Goal: Task Accomplishment & Management: Manage account settings

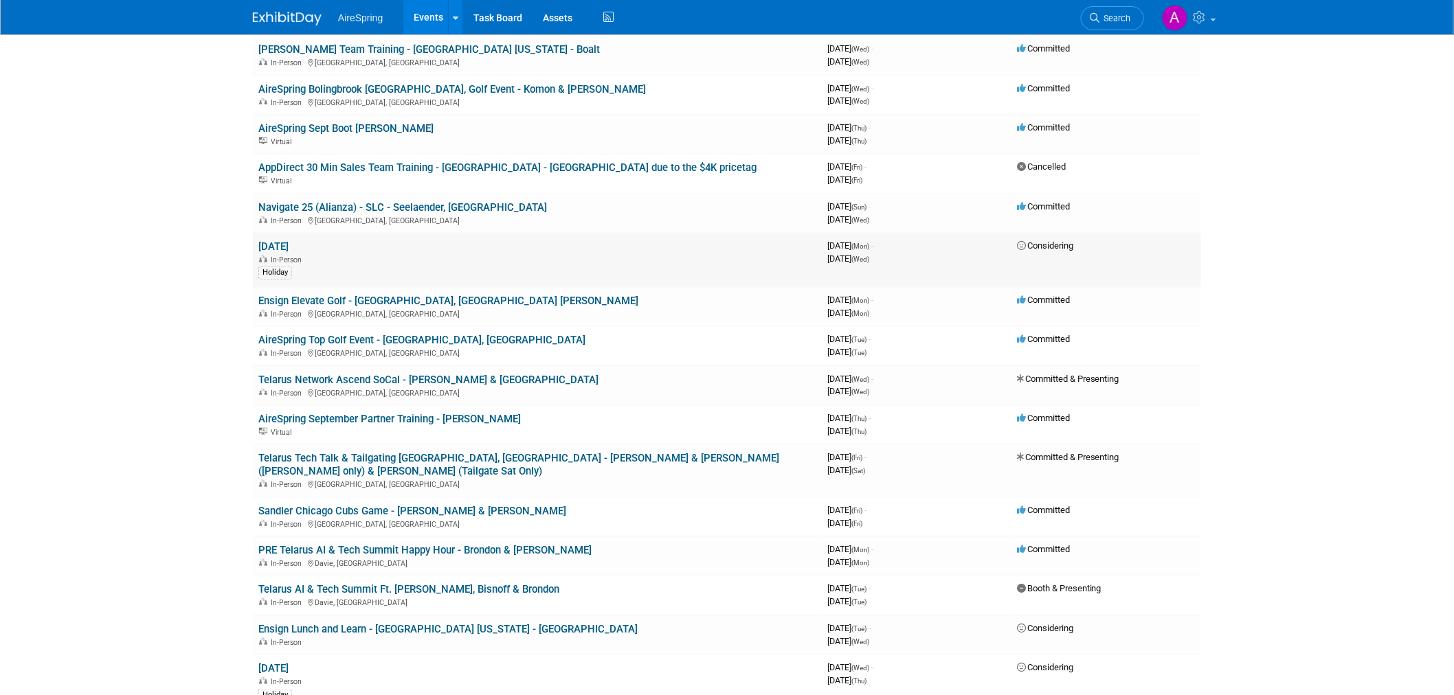
scroll to position [229, 0]
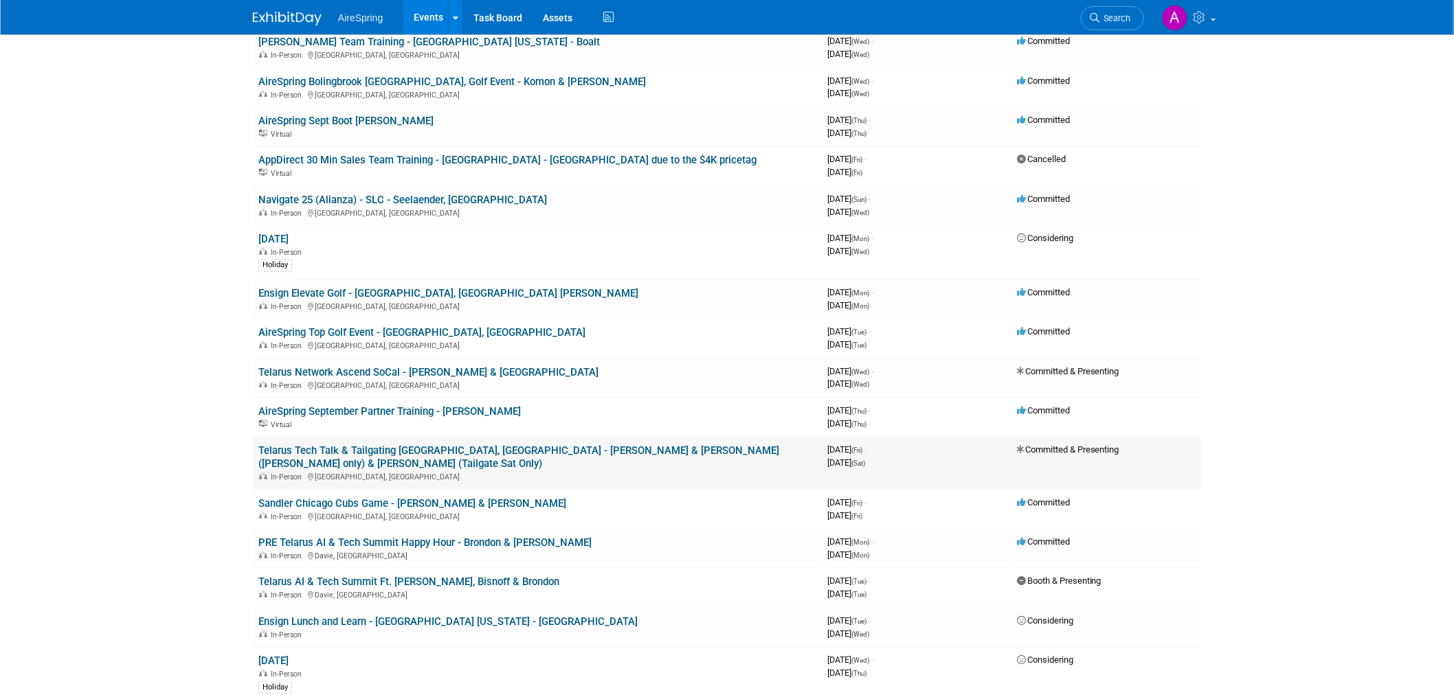
click at [483, 445] on link "Telarus Tech Talk & Tailgating [GEOGRAPHIC_DATA], [GEOGRAPHIC_DATA] - [PERSON_N…" at bounding box center [518, 457] width 521 height 25
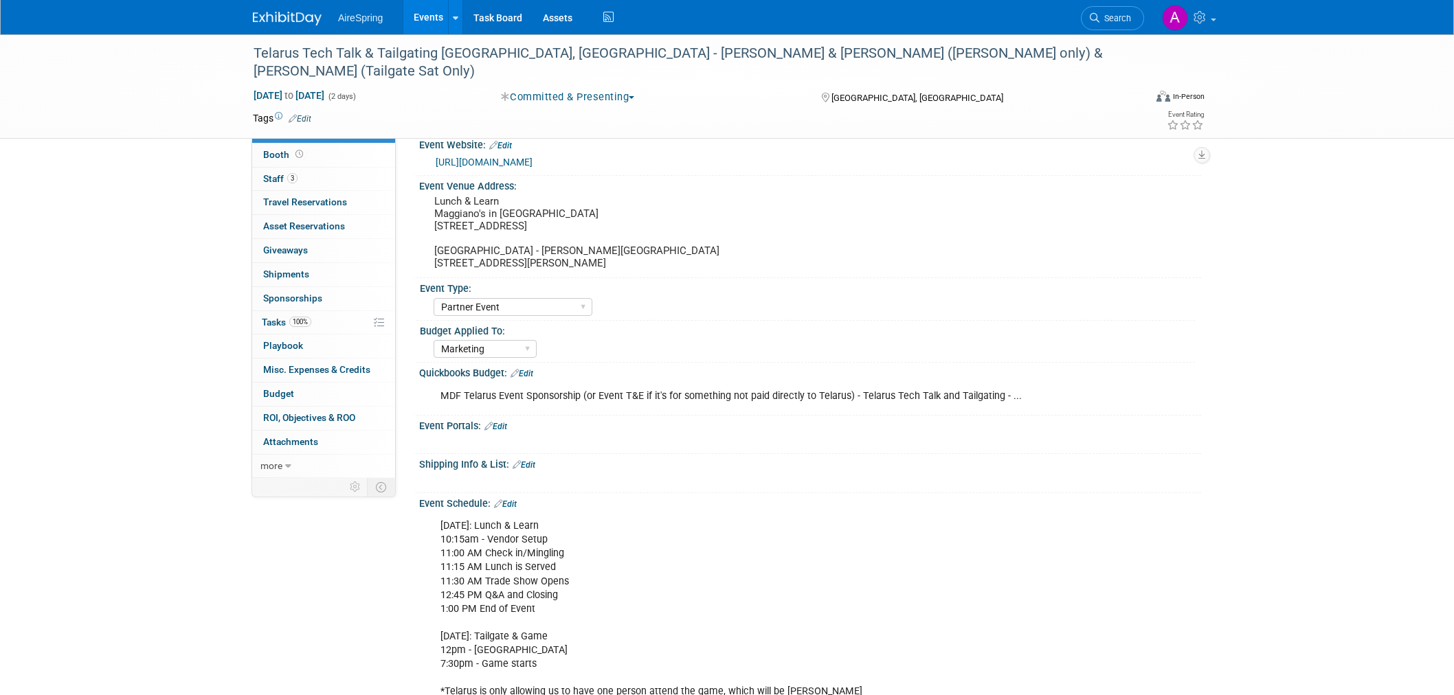
select select "Partner Event"
select select "Marketing"
click at [1047, 418] on div "Event Portals: Edit" at bounding box center [810, 425] width 782 height 18
click at [682, 327] on div "Budget Applied To:" at bounding box center [807, 329] width 775 height 17
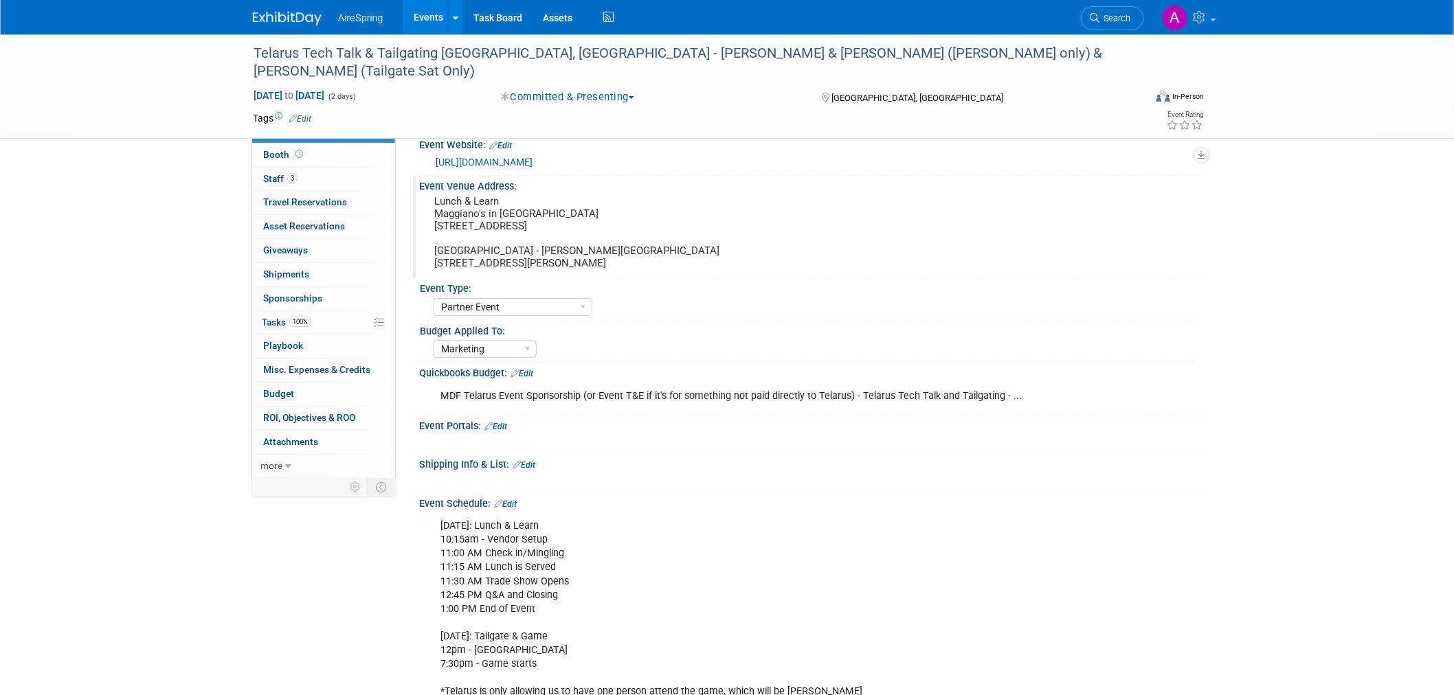
drag, startPoint x: 595, startPoint y: 263, endPoint x: 428, endPoint y: 257, distance: 167.1
click at [428, 257] on div "Lunch & Learn Maggiano's in Perimeter Mall 4400 Ashford Dunwoody Rd Space #3035…" at bounding box center [582, 233] width 326 height 82
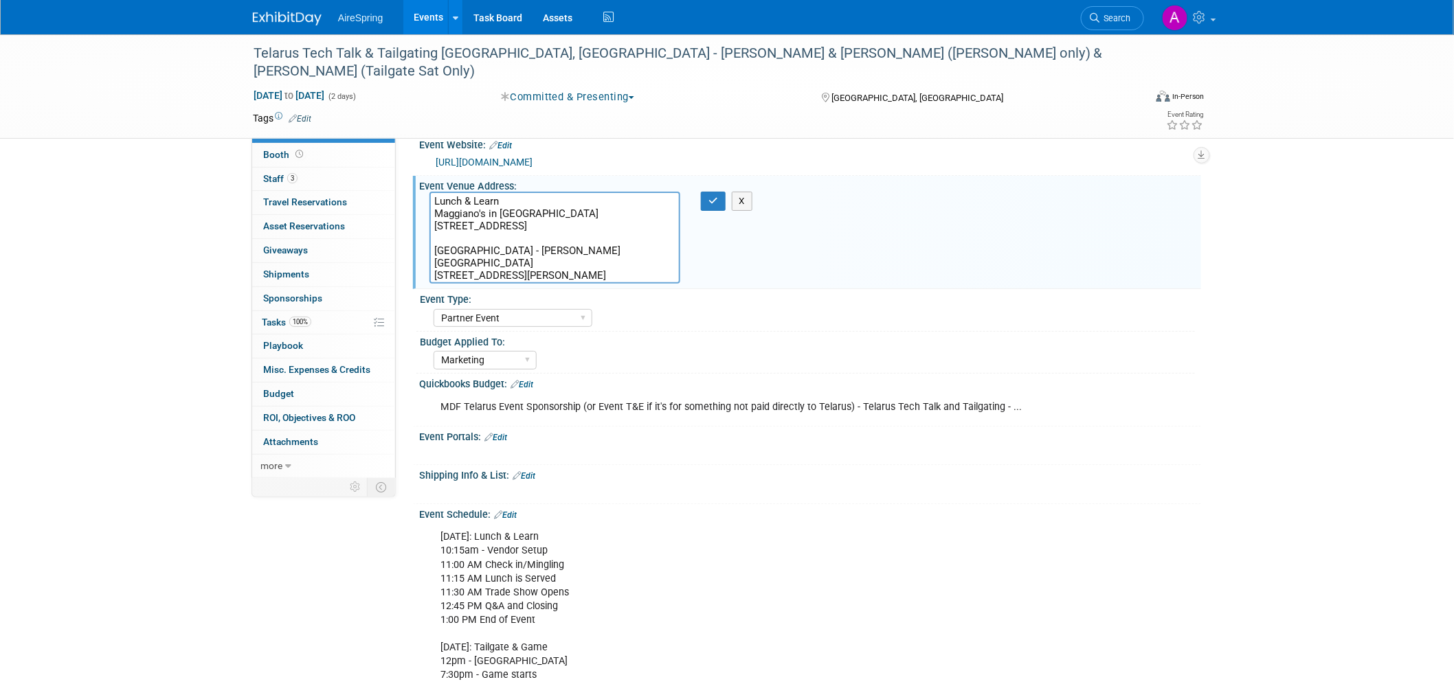
drag, startPoint x: 608, startPoint y: 273, endPoint x: 430, endPoint y: 276, distance: 178.7
click at [430, 276] on textarea "Lunch & Learn Maggiano's in [GEOGRAPHIC_DATA] [STREET_ADDRESS] [GEOGRAPHIC_DATA…" at bounding box center [555, 238] width 251 height 92
click at [1148, 316] on div "AireSpring Event AireSpring Internal Partner Event Training Tradeshow - Exhibit…" at bounding box center [814, 317] width 761 height 22
click at [514, 111] on td at bounding box center [676, 118] width 731 height 14
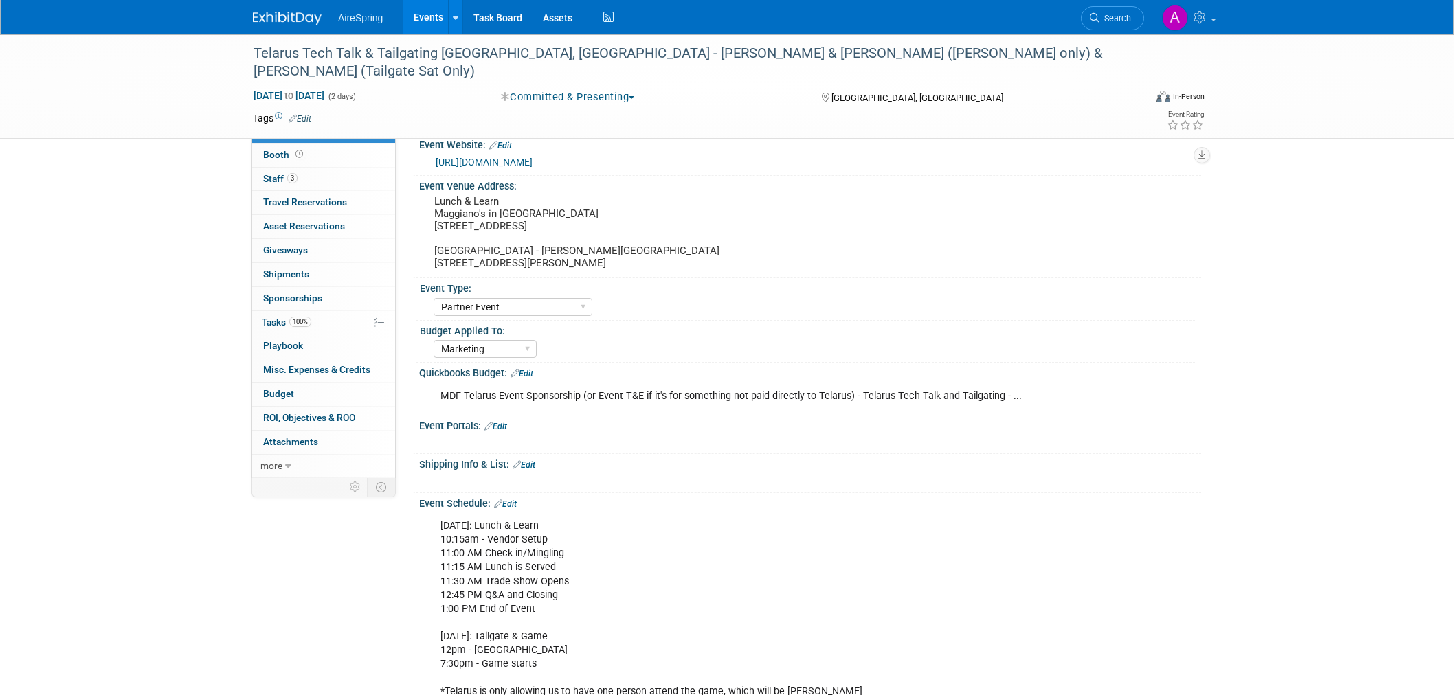
select select "Partner Event"
select select "Marketing"
drag, startPoint x: 436, startPoint y: 258, endPoint x: 586, endPoint y: 258, distance: 149.8
click at [586, 258] on pre "Lunch & Learn Maggiano's in Perimeter Mall 4400 Ashford Dunwoody Rd Space #3035…" at bounding box center [582, 232] width 296 height 74
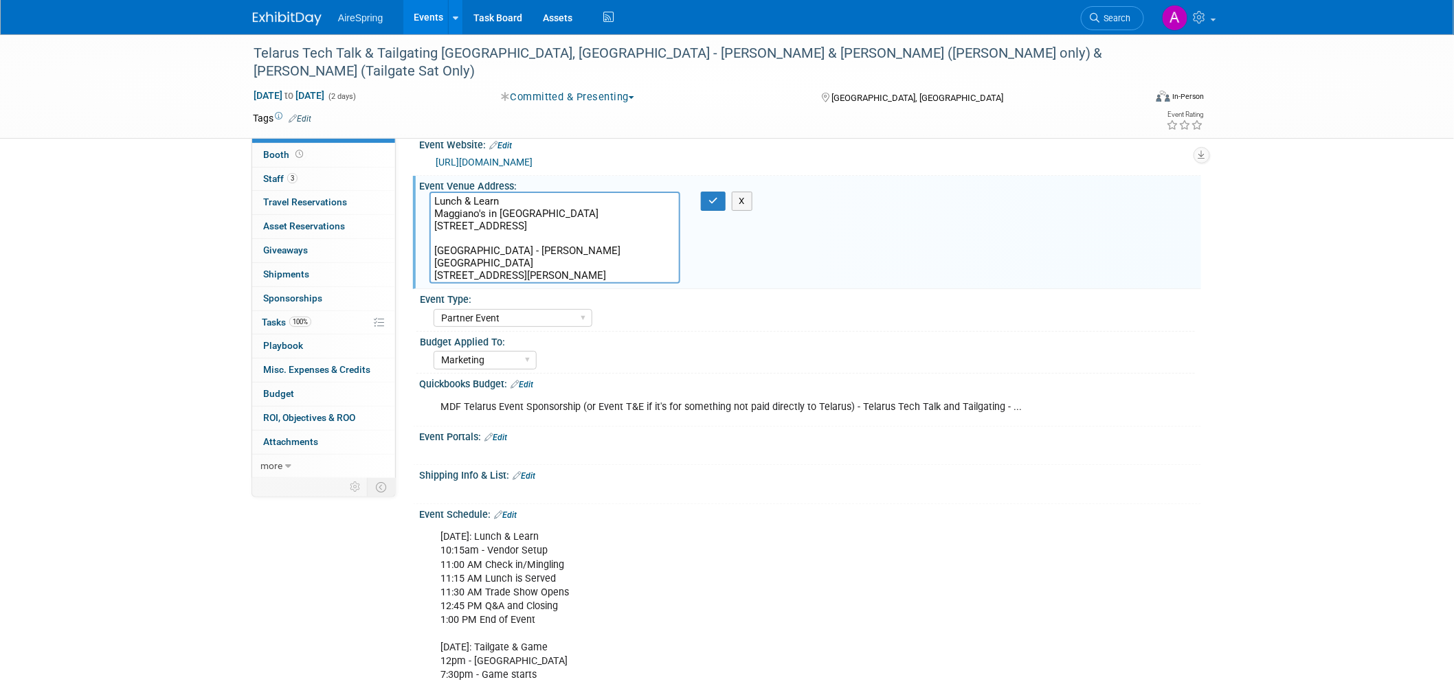
drag, startPoint x: 435, startPoint y: 271, endPoint x: 605, endPoint y: 272, distance: 169.8
click at [605, 272] on textarea "Lunch & Learn Maggiano's in Perimeter Mall 4400 Ashford Dunwoody Rd Space #3035…" at bounding box center [555, 238] width 251 height 92
click at [909, 309] on div "AireSpring Event AireSpring Internal Partner Event Training Tradeshow - Exhibit…" at bounding box center [814, 317] width 761 height 22
drag, startPoint x: 594, startPoint y: 274, endPoint x: 430, endPoint y: 275, distance: 163.6
click at [430, 275] on textarea "Lunch & Learn Maggiano's in Perimeter Mall 4400 Ashford Dunwoody Rd Space #3035…" at bounding box center [555, 238] width 251 height 92
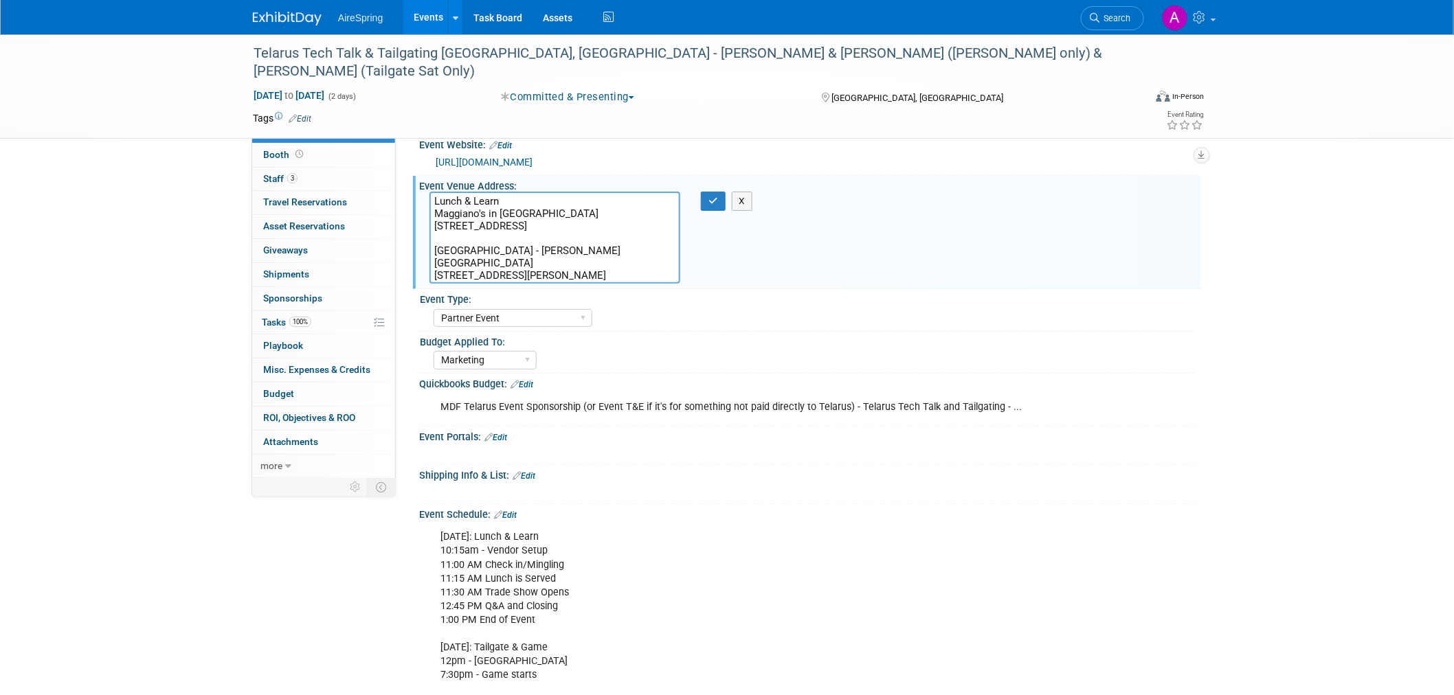
click at [617, 271] on textarea "Lunch & Learn Maggiano's in [GEOGRAPHIC_DATA] [STREET_ADDRESS] [GEOGRAPHIC_DATA…" at bounding box center [555, 238] width 251 height 92
drag, startPoint x: 605, startPoint y: 272, endPoint x: 433, endPoint y: 272, distance: 172.5
click at [433, 272] on textarea "Lunch & Learn Maggiano's in [GEOGRAPHIC_DATA] [STREET_ADDRESS] [GEOGRAPHIC_DATA…" at bounding box center [555, 238] width 251 height 92
drag, startPoint x: 564, startPoint y: 232, endPoint x: 431, endPoint y: 220, distance: 133.2
click at [431, 220] on textarea "Lunch & Learn Maggiano's in [GEOGRAPHIC_DATA] [STREET_ADDRESS] [GEOGRAPHIC_DATA…" at bounding box center [555, 238] width 251 height 92
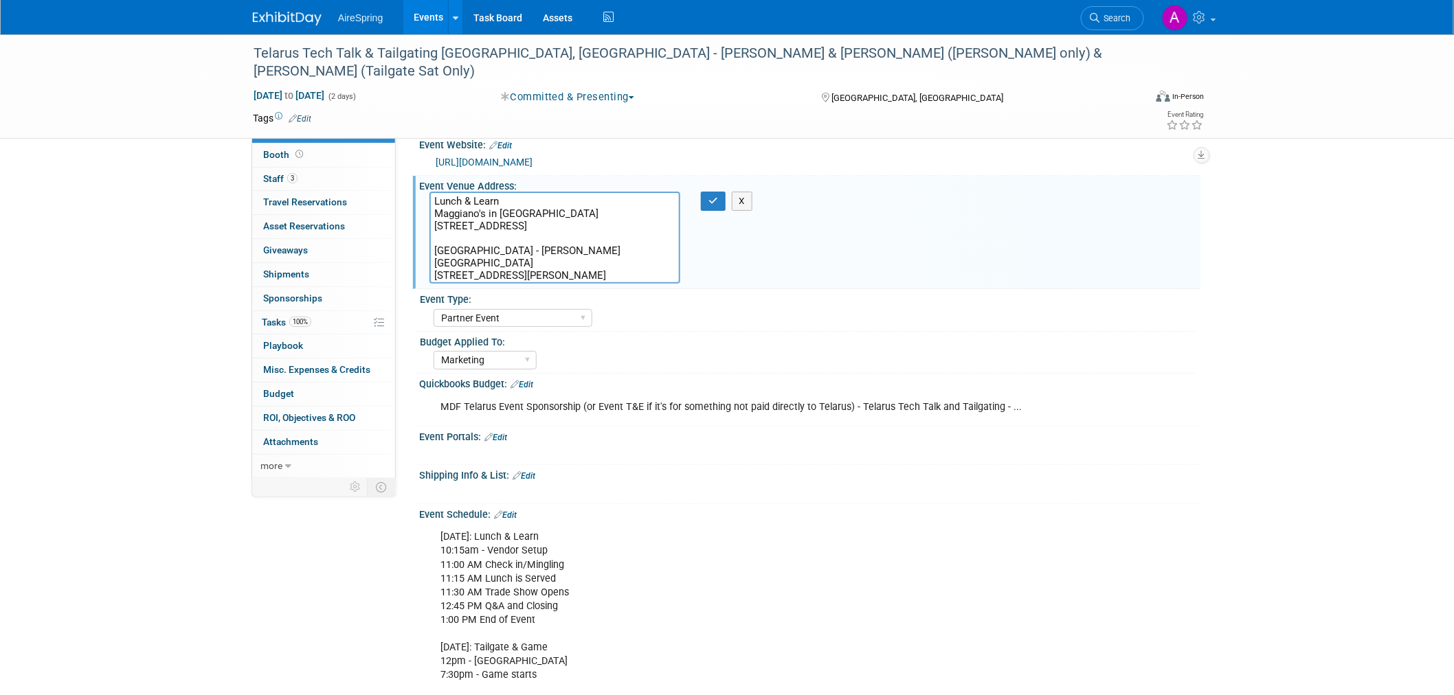
drag, startPoint x: 608, startPoint y: 277, endPoint x: 421, endPoint y: 273, distance: 187.0
click at [421, 273] on div "Lunch & Learn Maggiano's in [GEOGRAPHIC_DATA] [STREET_ADDRESS] [GEOGRAPHIC_DATA…" at bounding box center [554, 238] width 271 height 92
drag, startPoint x: 560, startPoint y: 236, endPoint x: 434, endPoint y: 225, distance: 126.2
click at [434, 225] on textarea "Lunch & Learn Maggiano's in [GEOGRAPHIC_DATA] [STREET_ADDRESS] [GEOGRAPHIC_DATA…" at bounding box center [555, 238] width 251 height 92
click at [537, 253] on textarea "Lunch & Learn Maggiano's in [GEOGRAPHIC_DATA] [STREET_ADDRESS] [GEOGRAPHIC_DATA…" at bounding box center [555, 238] width 251 height 92
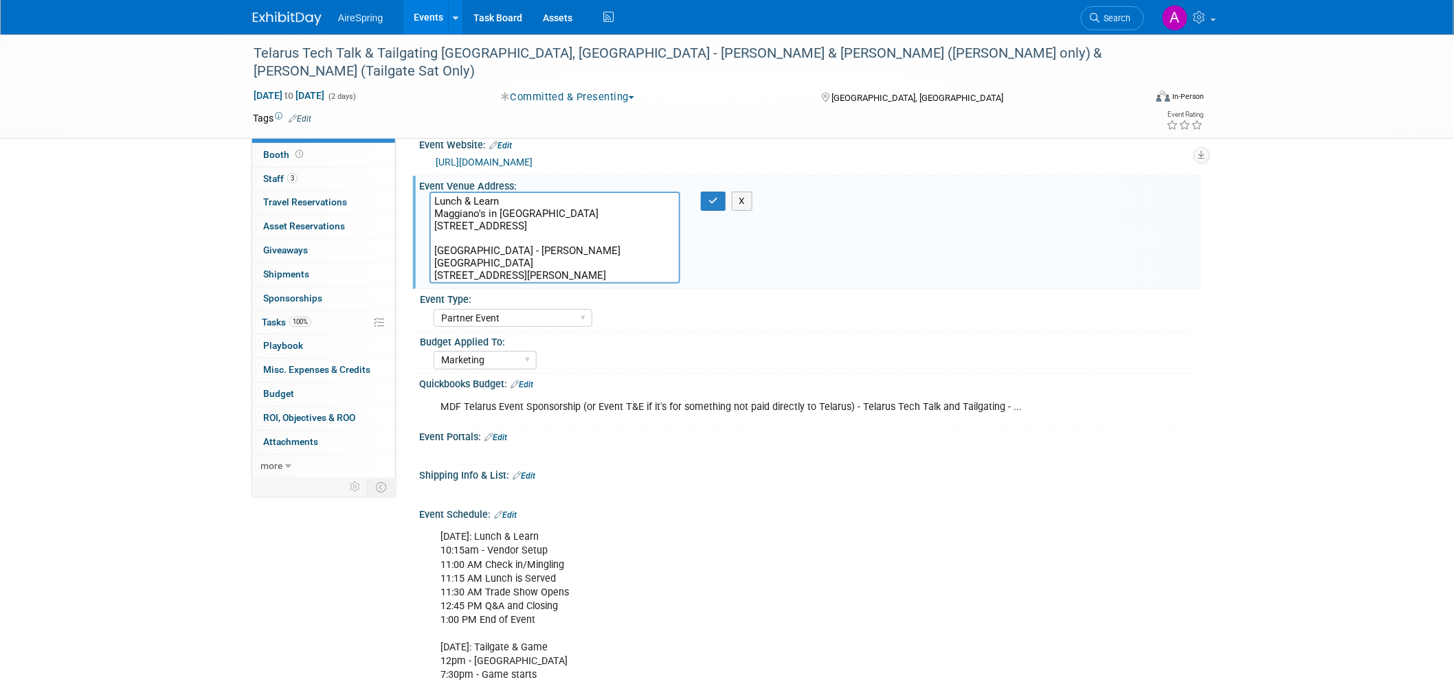
drag, startPoint x: 600, startPoint y: 277, endPoint x: 421, endPoint y: 271, distance: 178.8
click at [421, 271] on div "Lunch & Learn Maggiano's in [GEOGRAPHIC_DATA] [STREET_ADDRESS] [GEOGRAPHIC_DATA…" at bounding box center [554, 238] width 271 height 92
drag, startPoint x: 541, startPoint y: 232, endPoint x: 432, endPoint y: 225, distance: 109.5
click at [432, 225] on textarea "Lunch & Learn Maggiano's in [GEOGRAPHIC_DATA] [STREET_ADDRESS] [GEOGRAPHIC_DATA…" at bounding box center [555, 238] width 251 height 92
click at [546, 245] on textarea "Lunch & Learn Maggiano's in [GEOGRAPHIC_DATA] [STREET_ADDRESS] [GEOGRAPHIC_DATA…" at bounding box center [555, 238] width 251 height 92
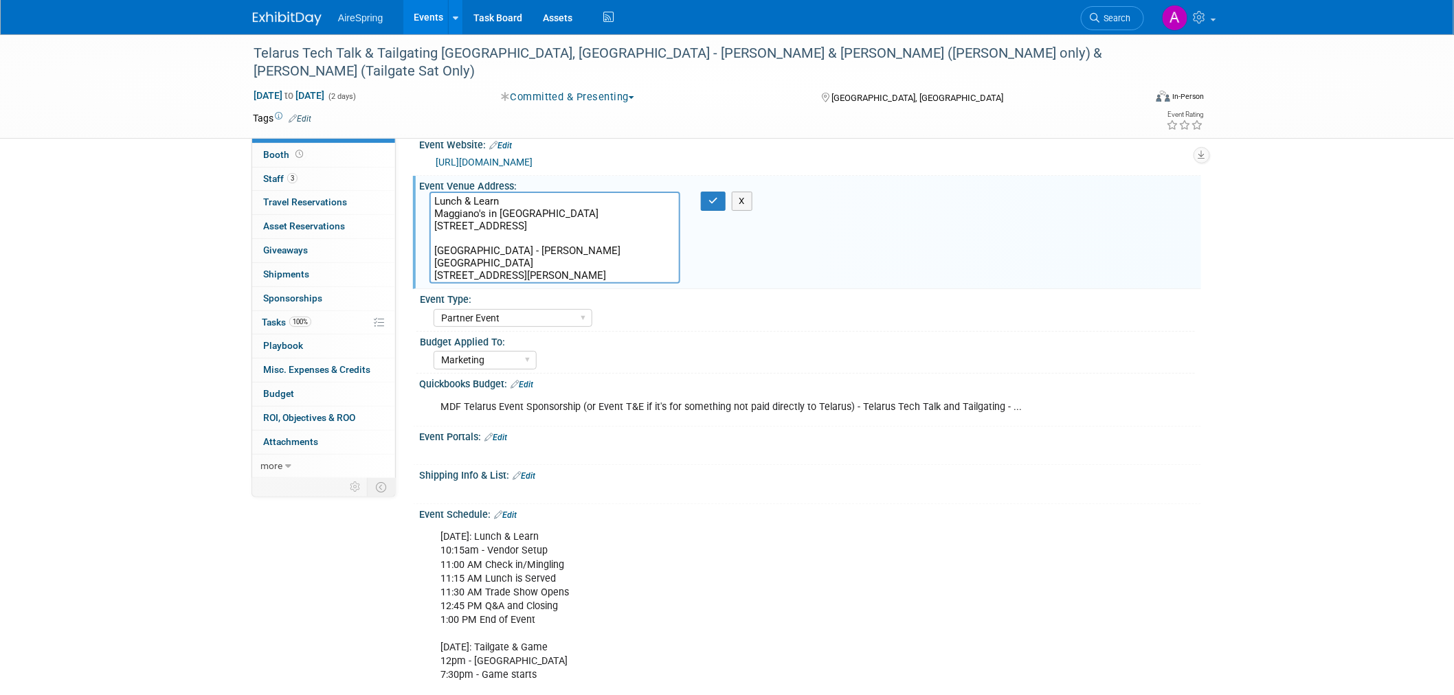
drag, startPoint x: 553, startPoint y: 238, endPoint x: 430, endPoint y: 230, distance: 122.6
click at [430, 230] on textarea "Lunch & Learn Maggiano's in [GEOGRAPHIC_DATA] [STREET_ADDRESS] [GEOGRAPHIC_DATA…" at bounding box center [555, 238] width 251 height 92
drag, startPoint x: 600, startPoint y: 273, endPoint x: 428, endPoint y: 272, distance: 171.8
click at [428, 272] on div "Lunch & Learn Maggiano's in [GEOGRAPHIC_DATA] [STREET_ADDRESS] [GEOGRAPHIC_DATA…" at bounding box center [554, 238] width 271 height 92
drag, startPoint x: 527, startPoint y: 234, endPoint x: 431, endPoint y: 223, distance: 96.9
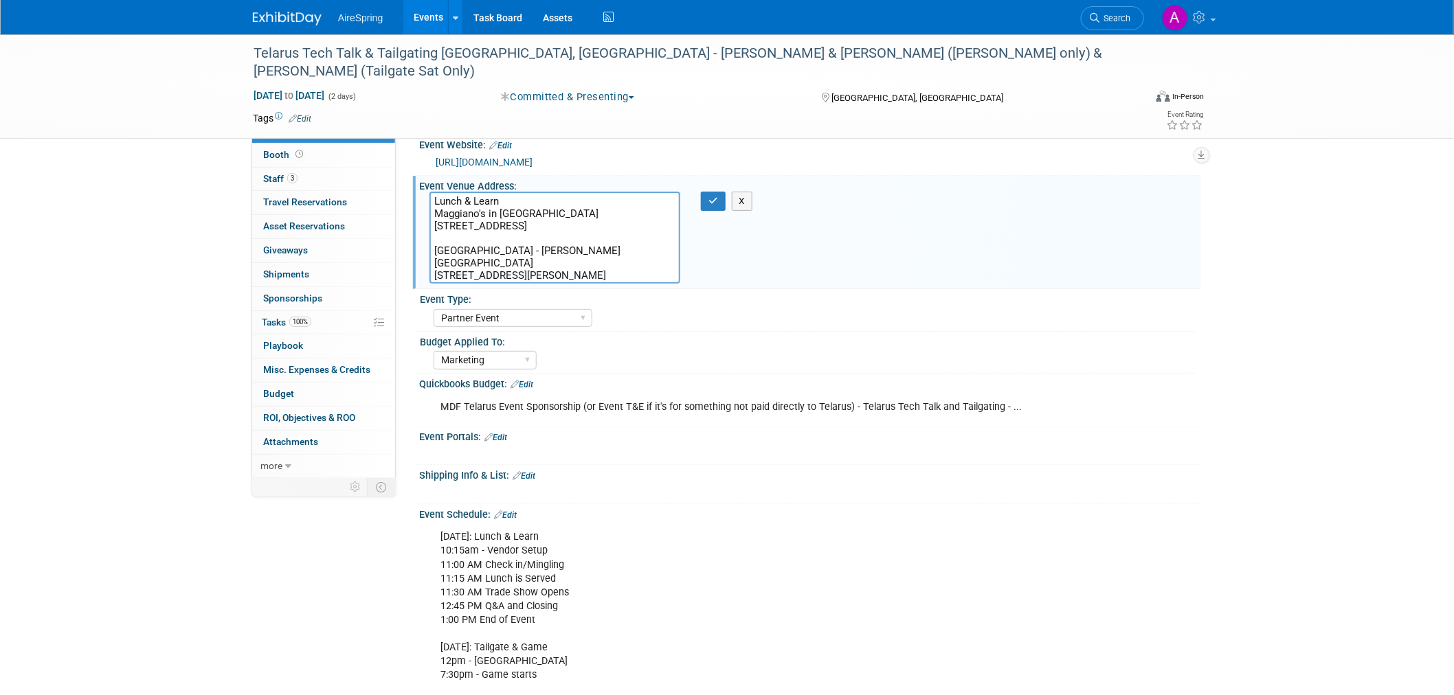
click at [431, 223] on textarea "Lunch & Learn Maggiano's in [GEOGRAPHIC_DATA] [STREET_ADDRESS] [GEOGRAPHIC_DATA…" at bounding box center [555, 238] width 251 height 92
drag, startPoint x: 624, startPoint y: 280, endPoint x: 432, endPoint y: 277, distance: 192.4
click at [432, 277] on textarea "Lunch & Learn Maggiano's in [GEOGRAPHIC_DATA] [STREET_ADDRESS] [GEOGRAPHIC_DATA…" at bounding box center [555, 238] width 251 height 92
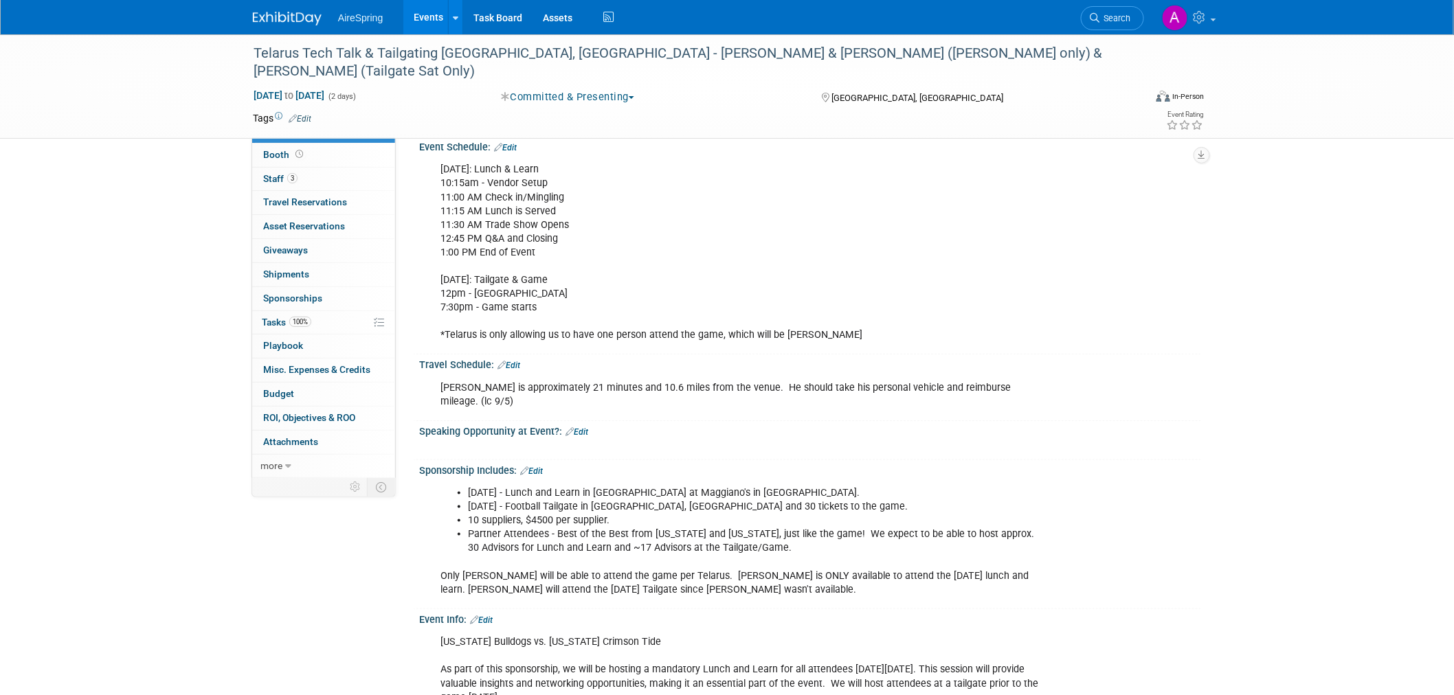
scroll to position [304, 0]
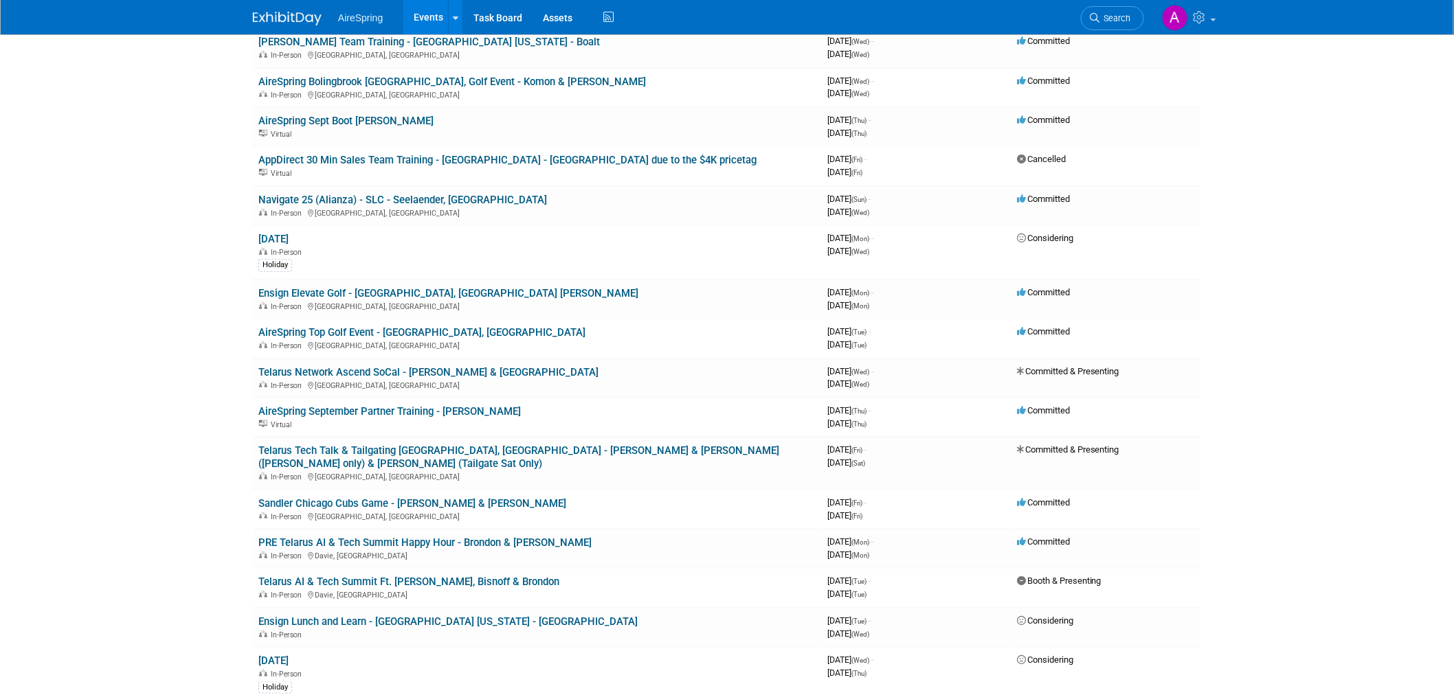
click at [140, 255] on body "AireSpring Events Add Event Bulk Upload Events Shareable Event Boards Recently …" at bounding box center [727, 118] width 1454 height 695
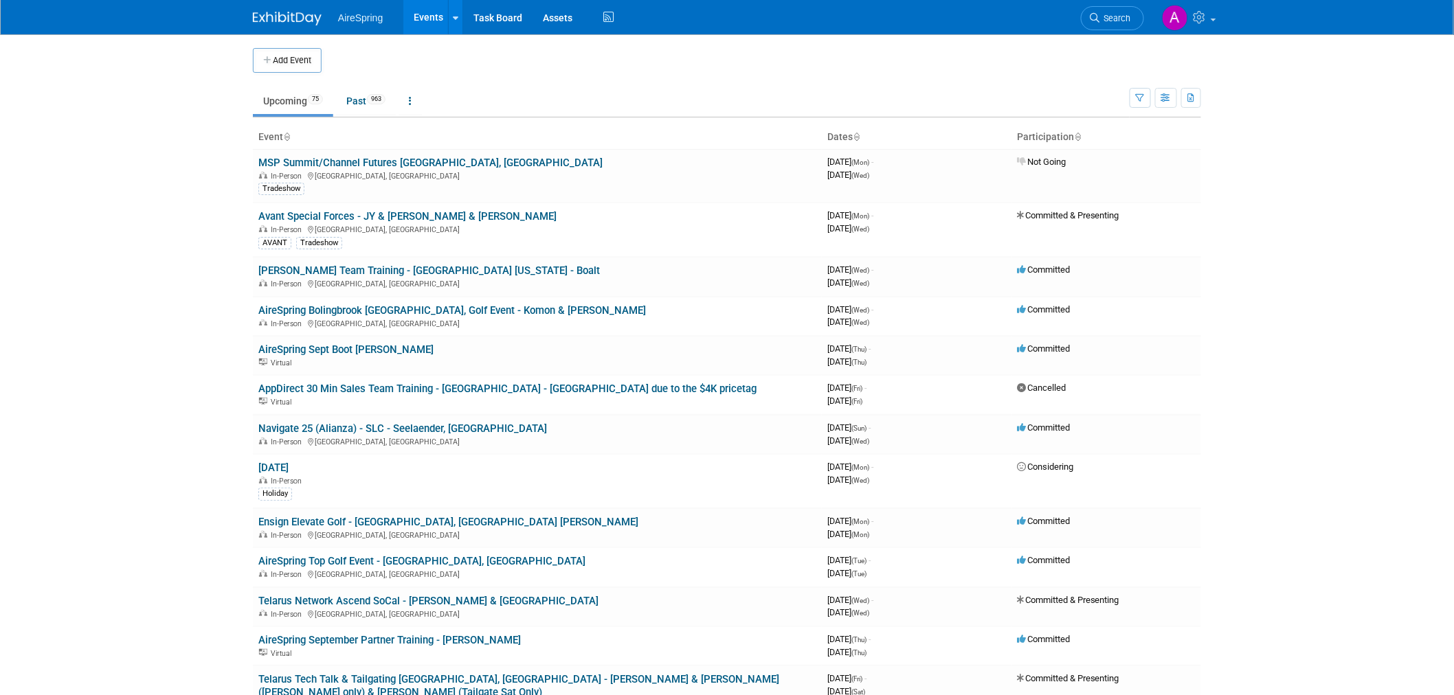
click at [89, 270] on body "AireSpring Events Add Event Bulk Upload Events Shareable Event Boards Recently …" at bounding box center [727, 347] width 1454 height 695
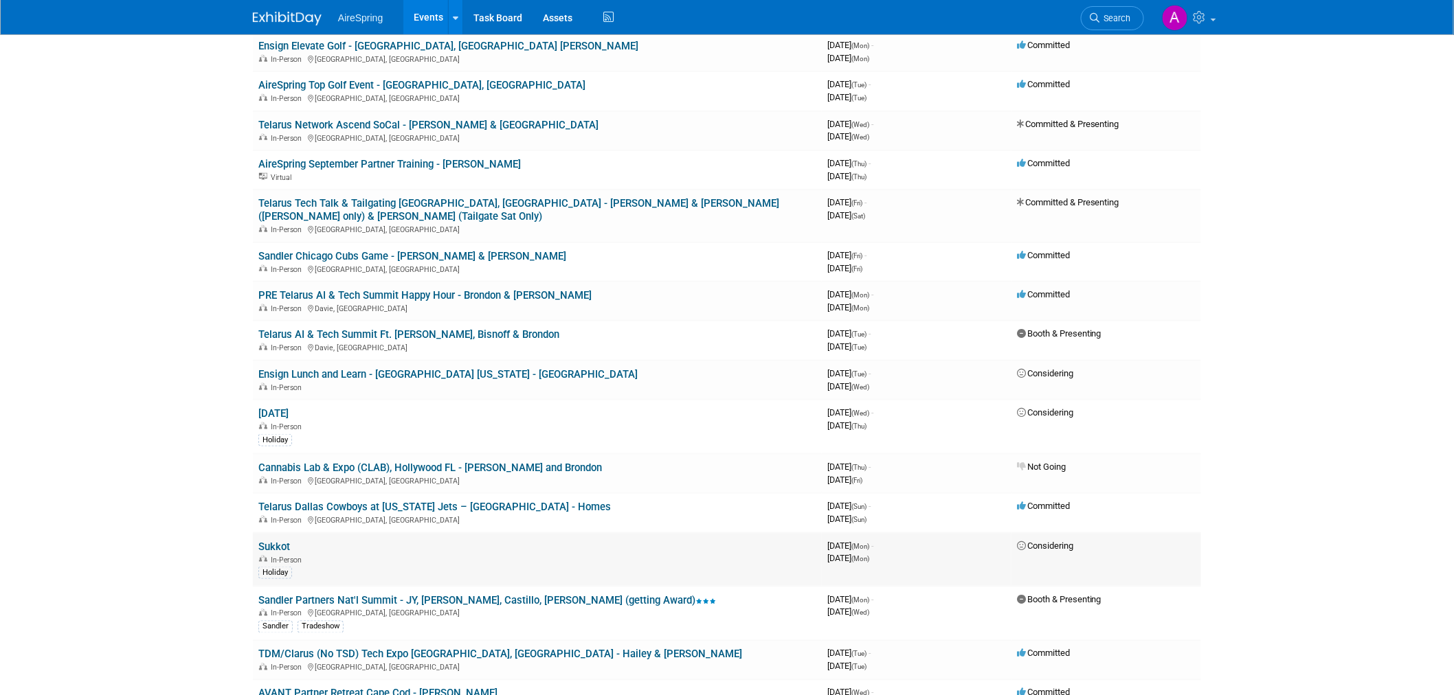
scroll to position [687, 0]
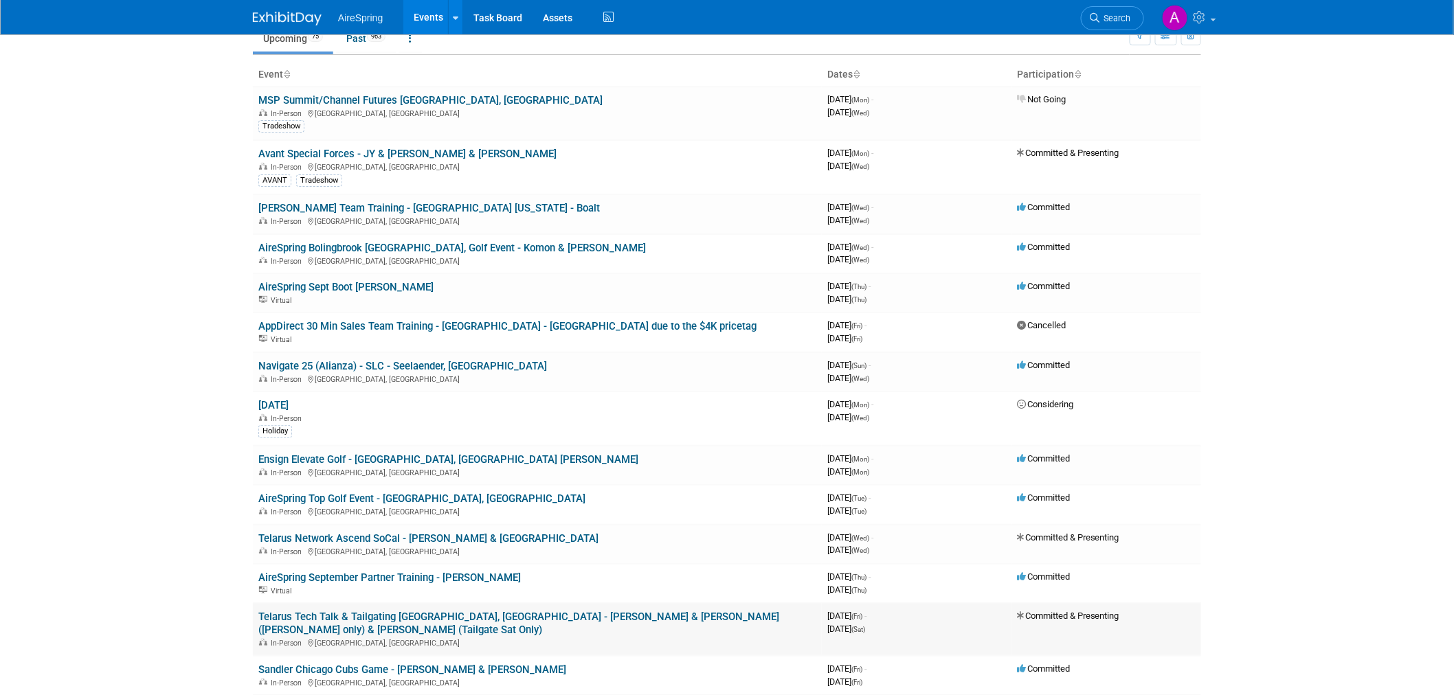
scroll to position [0, 0]
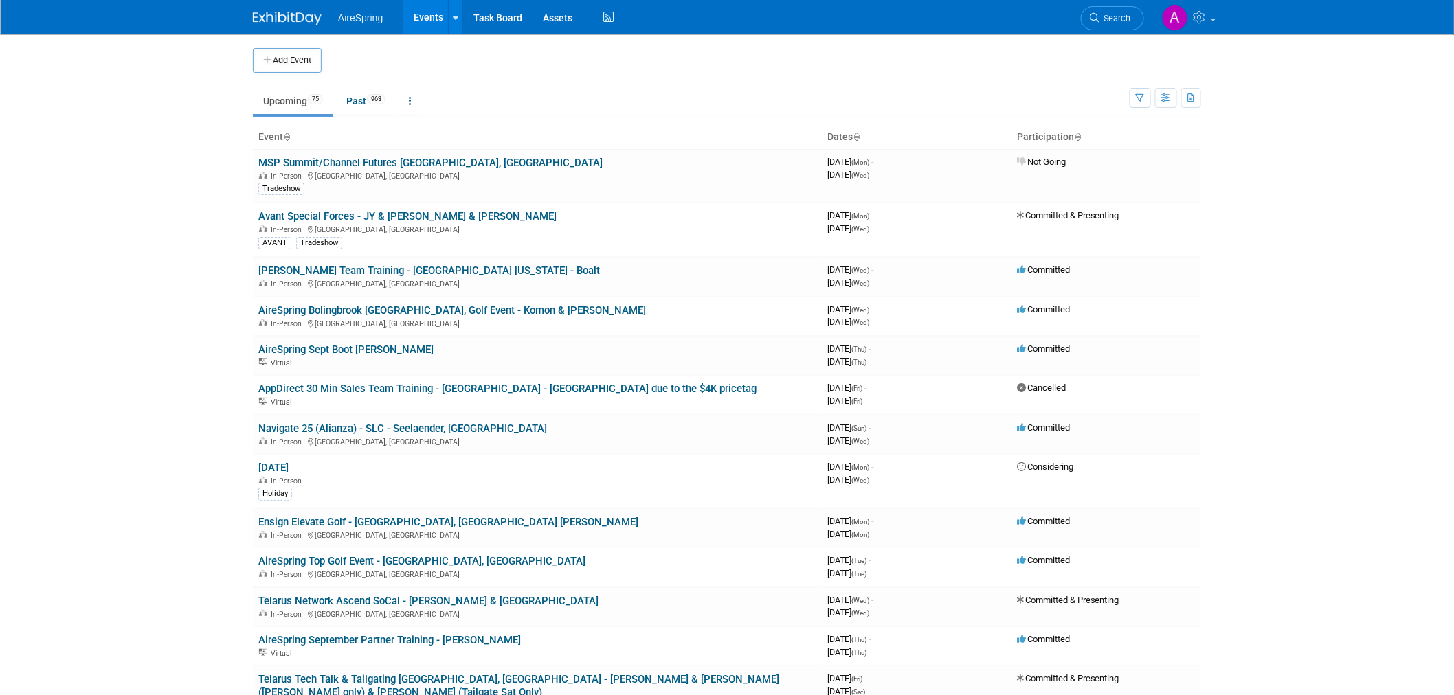
click at [1115, 18] on span "Search" at bounding box center [1116, 18] width 32 height 10
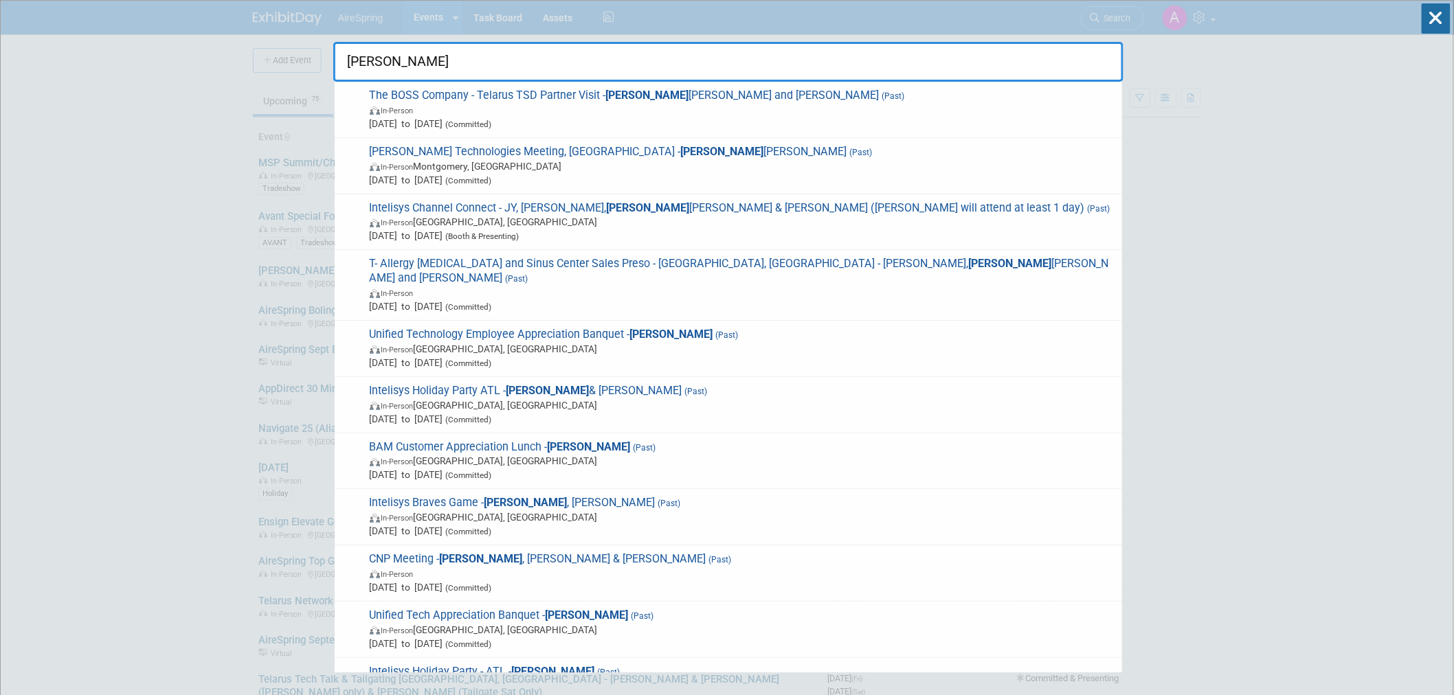
click at [388, 66] on input "jesse" at bounding box center [728, 62] width 790 height 40
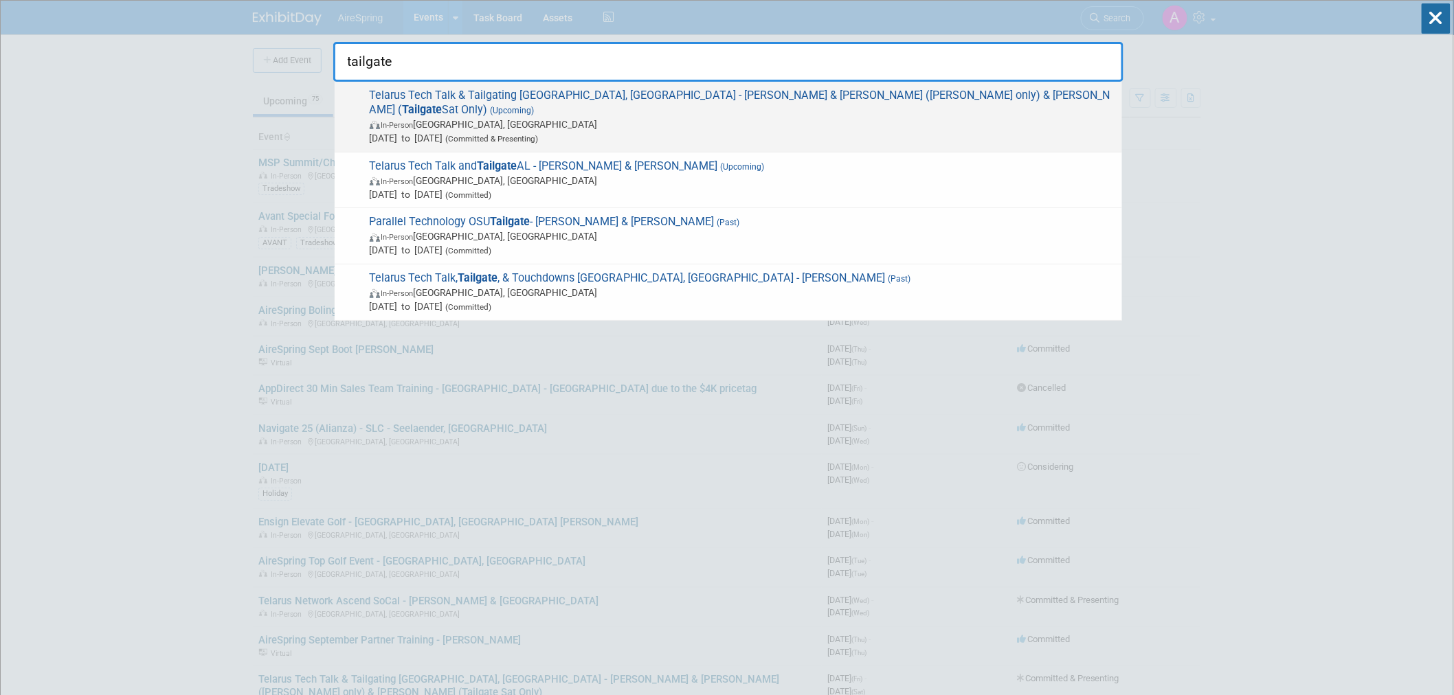
type input "tailgate"
click at [558, 91] on span "Telarus Tech Talk & Tailgating Athens, GA - Michael & Melvin (Fri only) & Sulli…" at bounding box center [741, 117] width 750 height 56
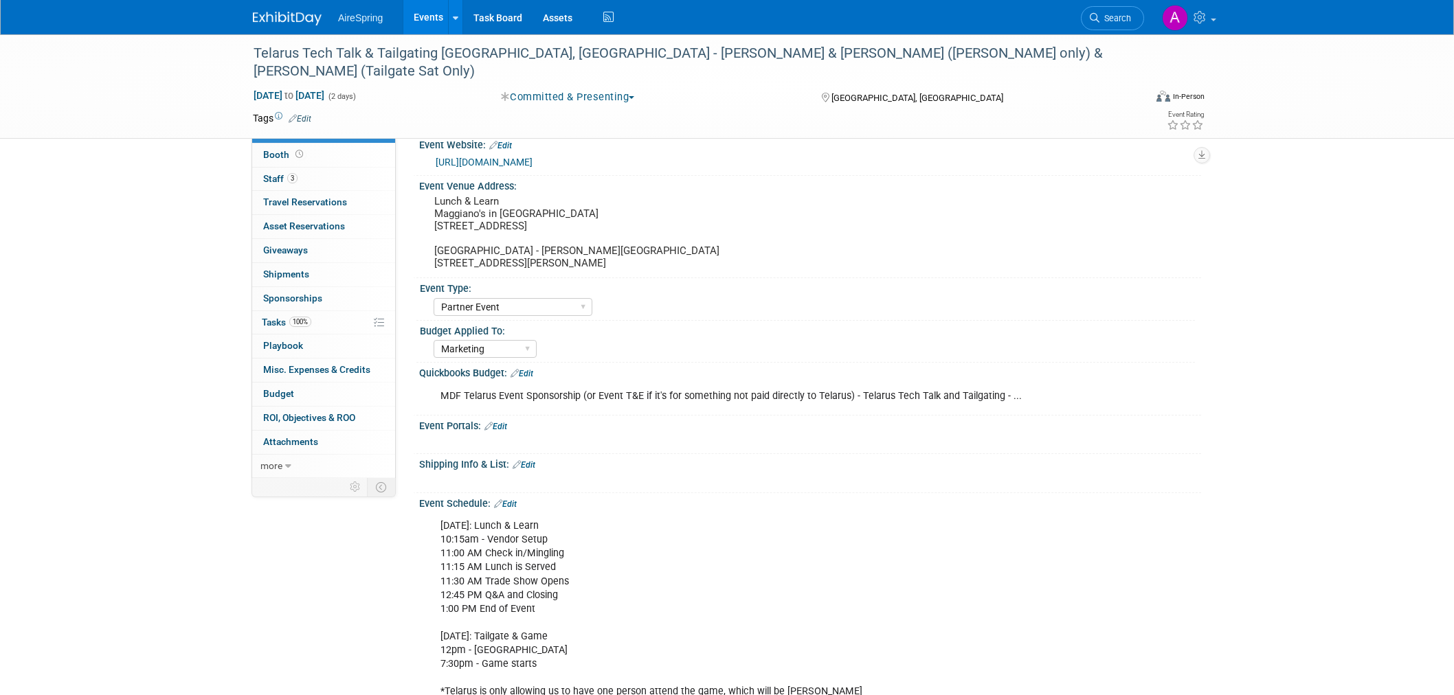
select select "Partner Event"
select select "Marketing"
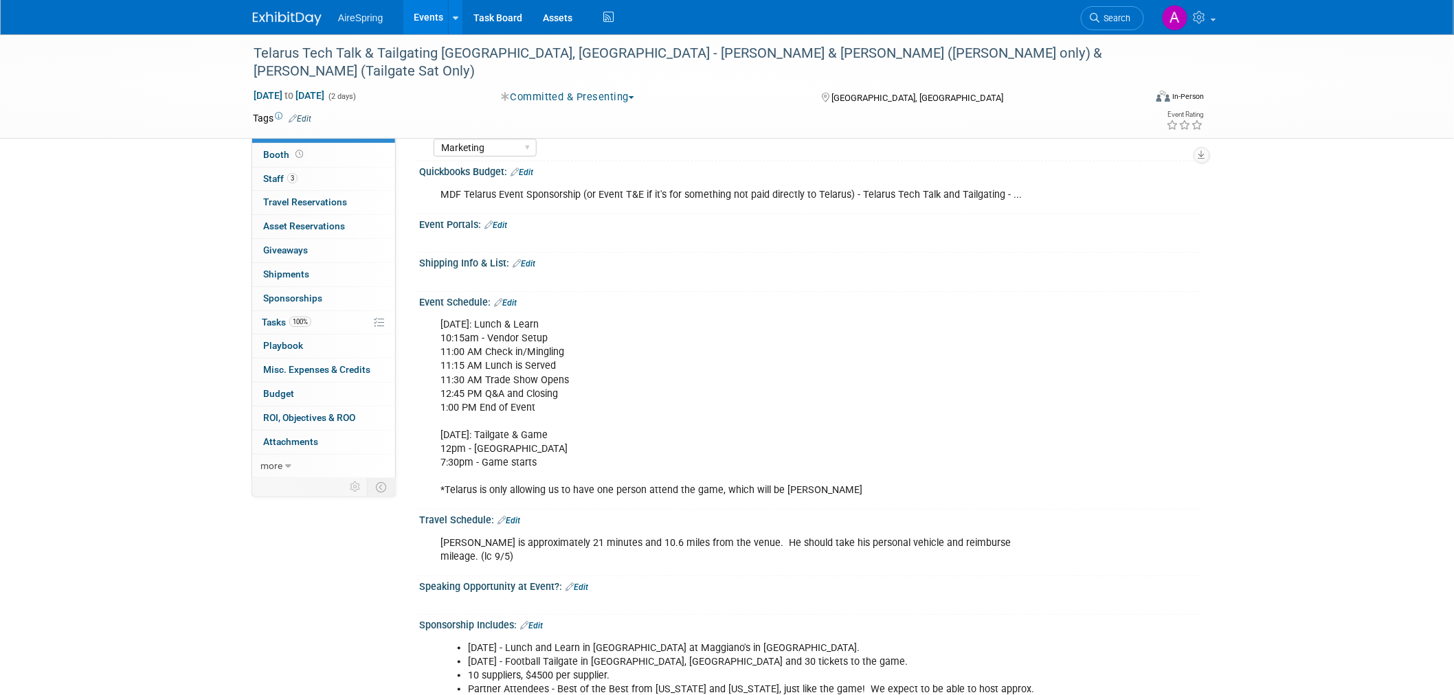
scroll to position [229, 0]
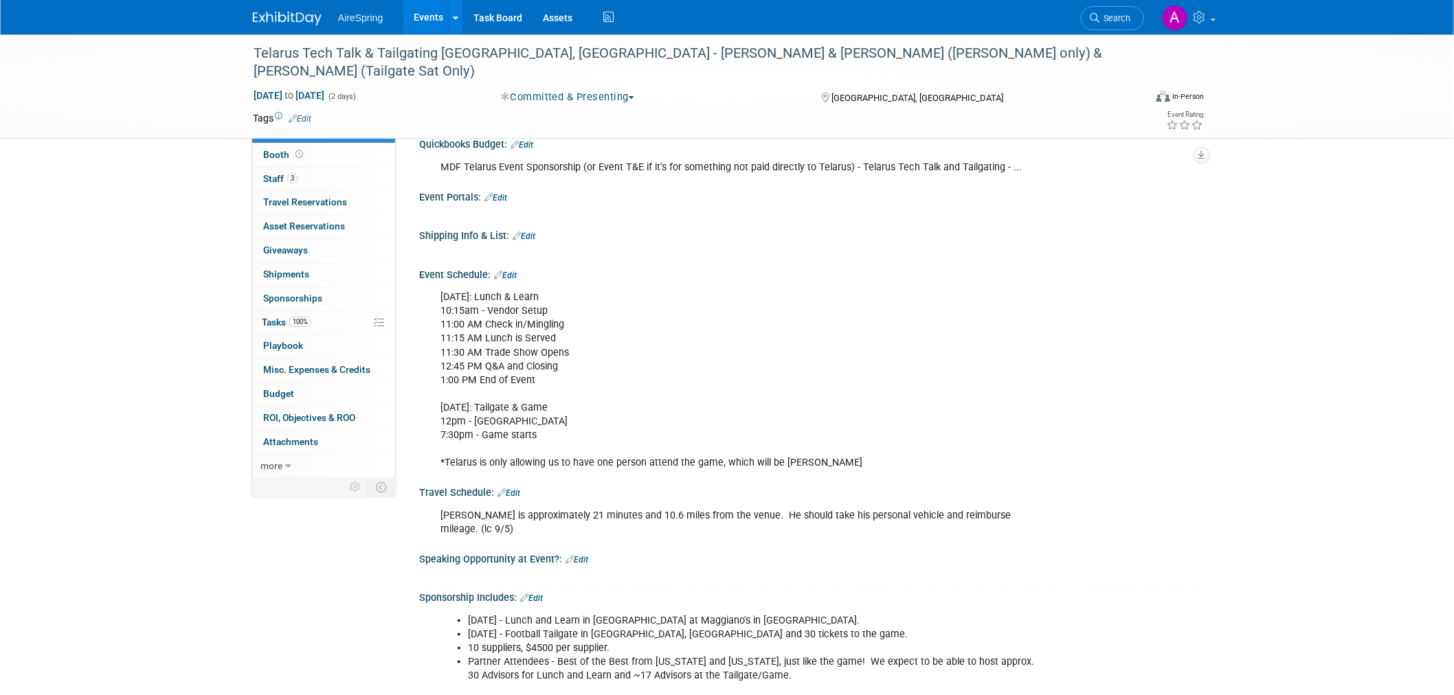
click at [578, 429] on div "[DATE]: Lunch & Learn 10:15am - Vendor Setup 11:00 AM Check in/Mingling 11:15 A…" at bounding box center [740, 380] width 619 height 193
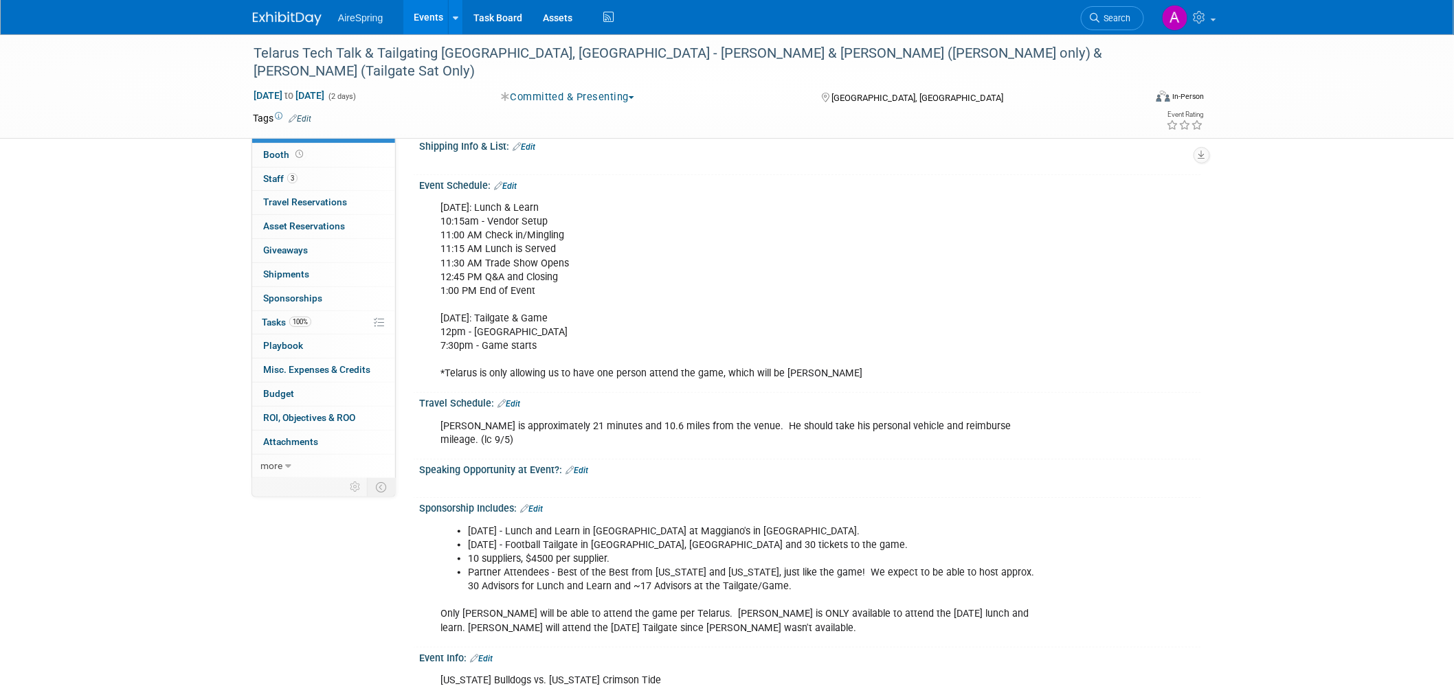
scroll to position [305, 0]
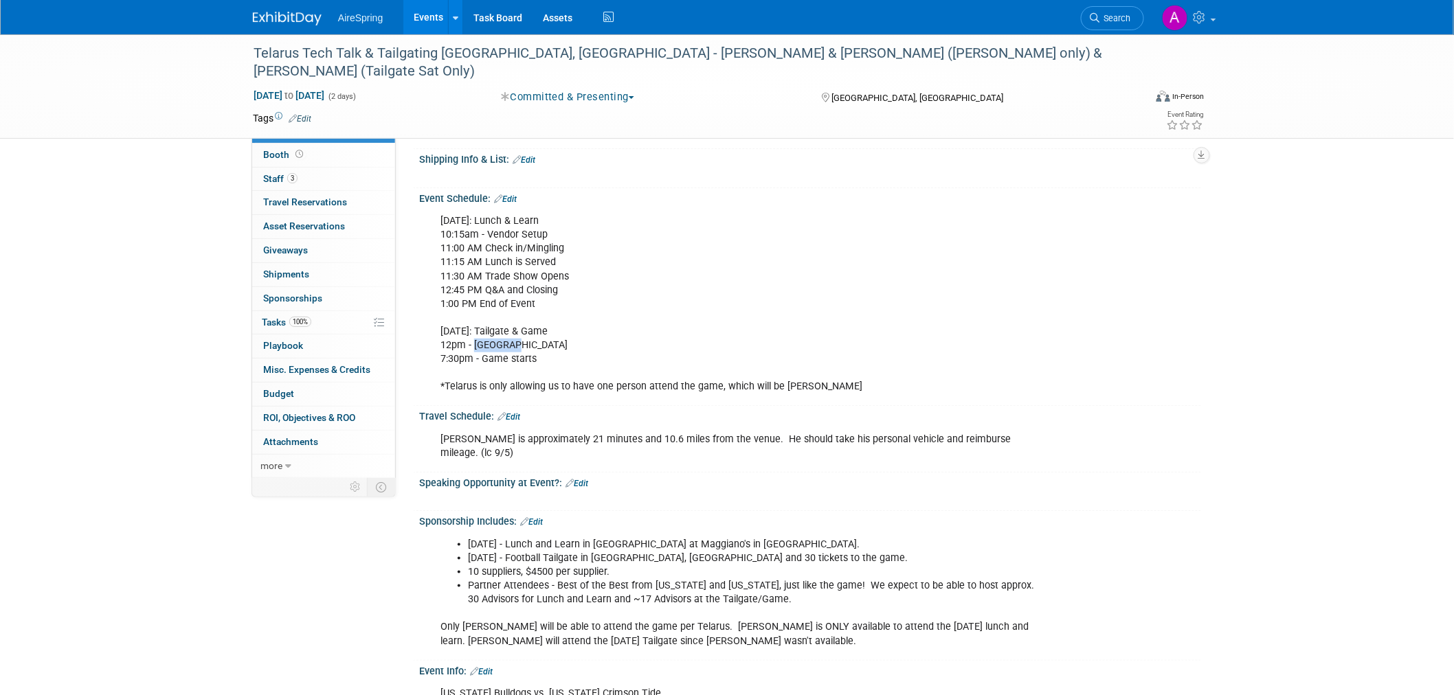
drag, startPoint x: 523, startPoint y: 340, endPoint x: 475, endPoint y: 337, distance: 48.2
click at [475, 337] on div "Friday, Sept 26th: Lunch & Learn 10:15am - Vendor Setup 11:00 AM Check in/Mingl…" at bounding box center [740, 304] width 619 height 193
click at [1001, 318] on div "Friday, Sept 26th: Lunch & Learn 10:15am - Vendor Setup 11:00 AM Check in/Mingl…" at bounding box center [740, 304] width 619 height 193
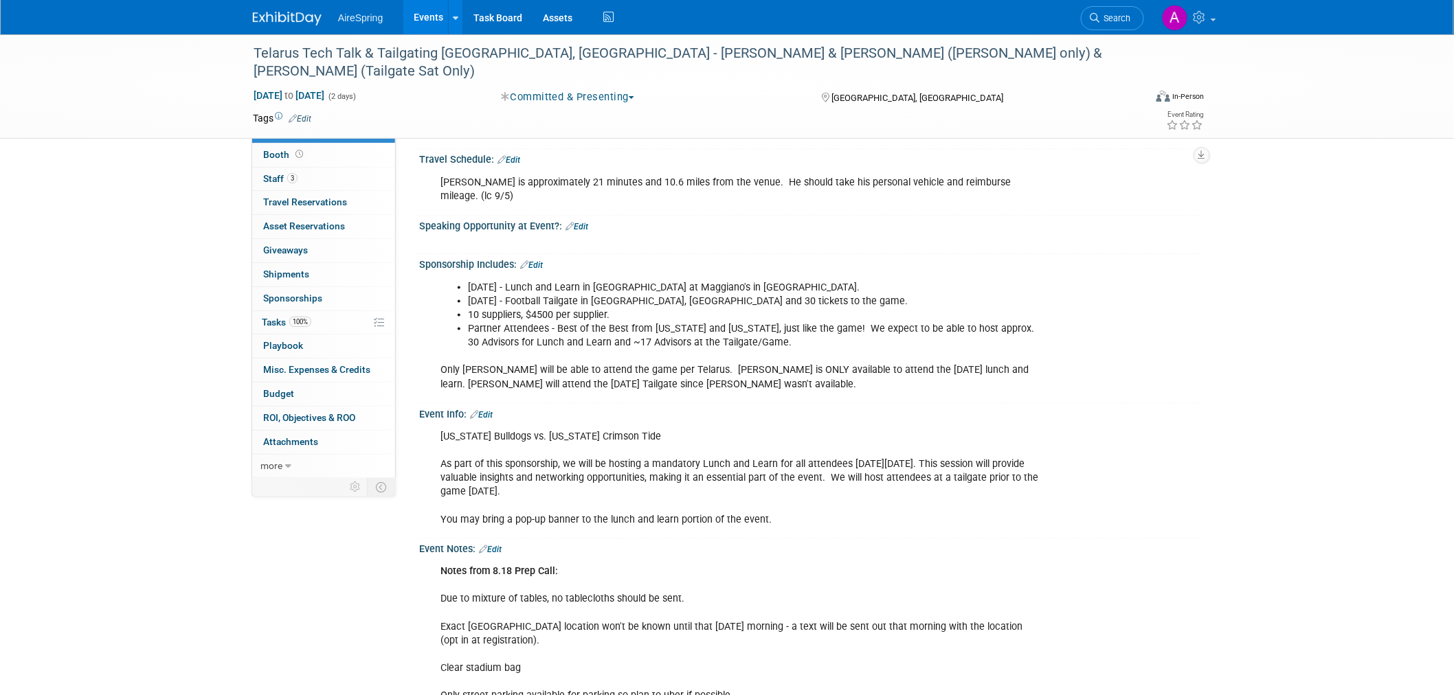
scroll to position [764, 0]
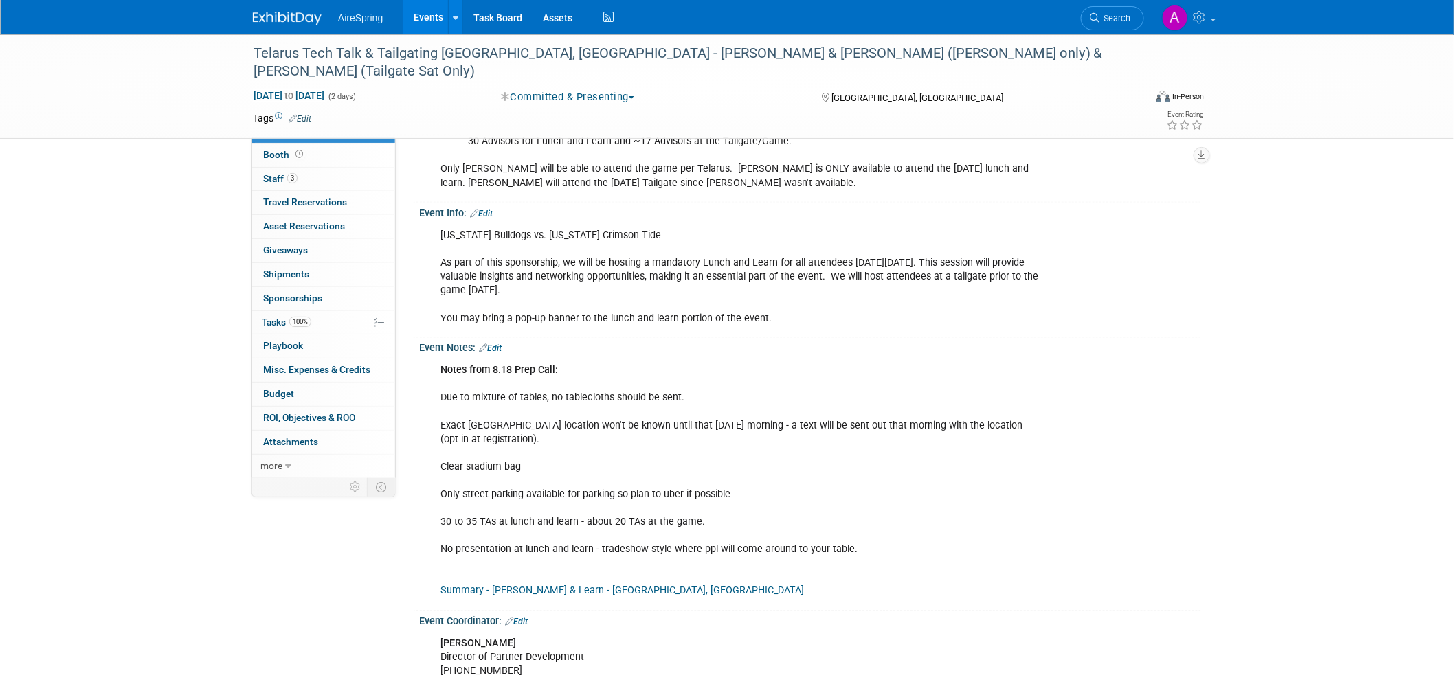
click at [630, 418] on div "Notes from 8.18 Prep Call: Due to mixture of tables, no tablecloths should be s…" at bounding box center [740, 481] width 619 height 248
click at [657, 437] on div "Notes from 8.18 Prep Call: Due to mixture of tables, no tablecloths should be s…" at bounding box center [740, 481] width 619 height 248
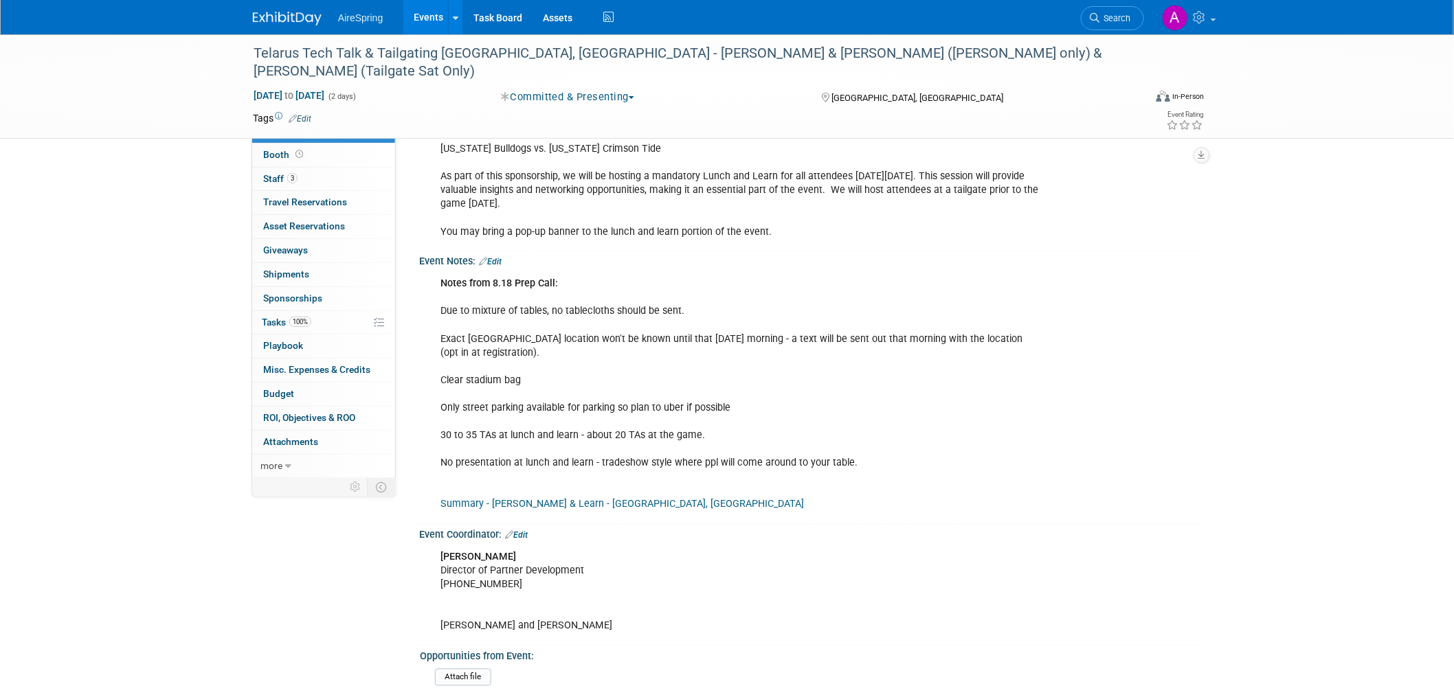
scroll to position [598, 0]
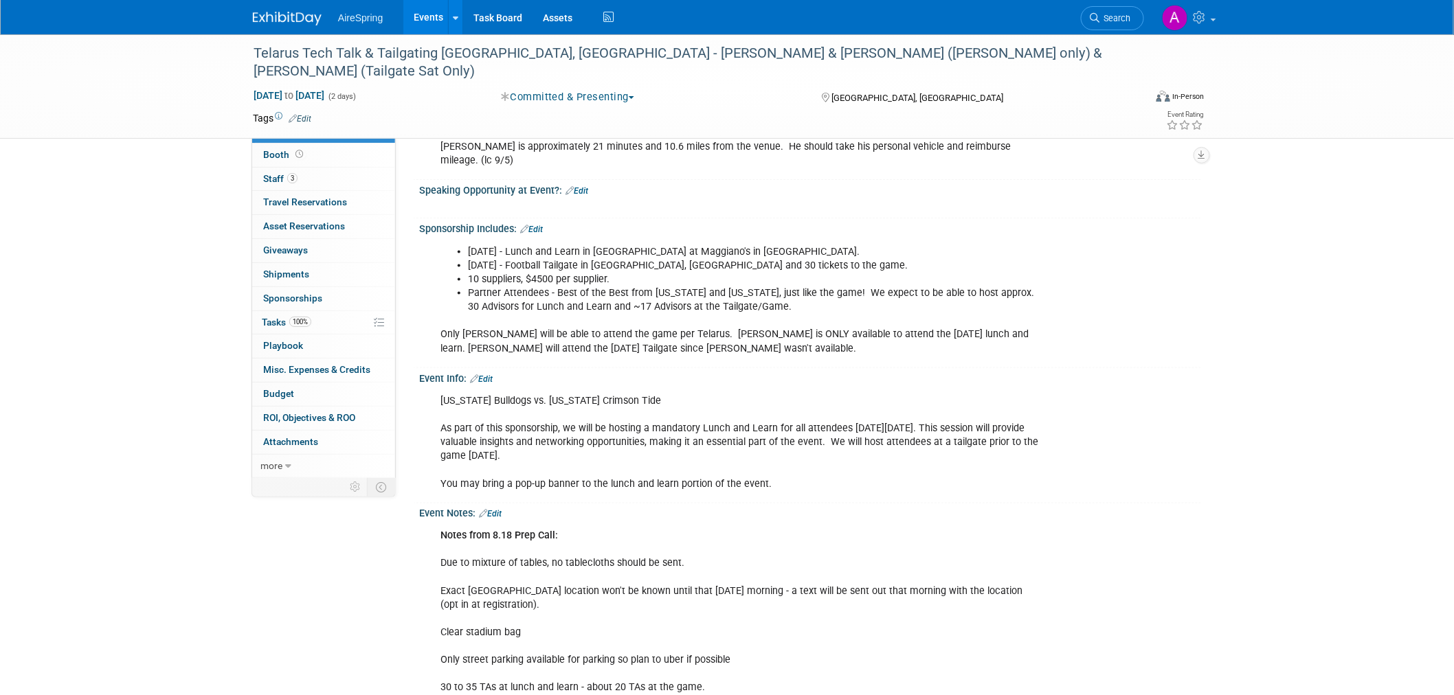
click at [678, 436] on div "Georgia Bulldogs vs. Alabama Crimson Tide As part of this sponsorship, we will …" at bounding box center [740, 443] width 619 height 111
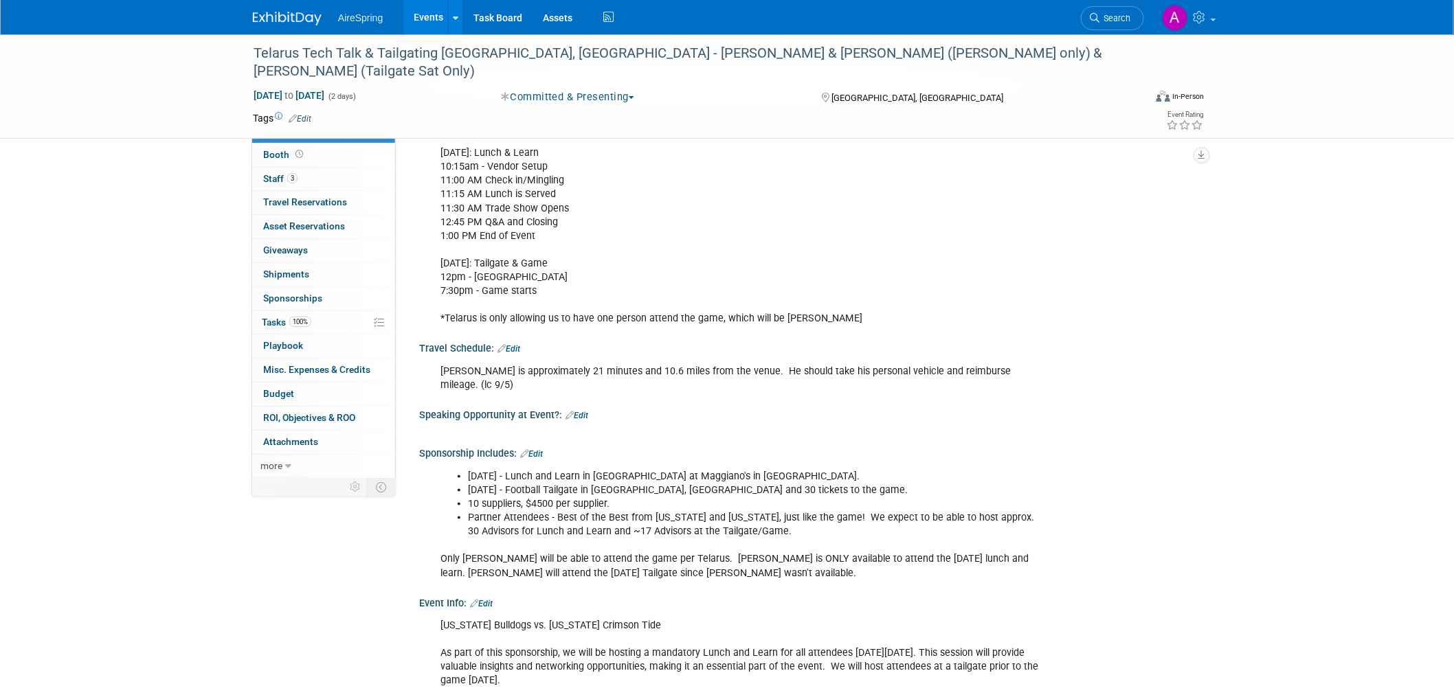
scroll to position [0, 0]
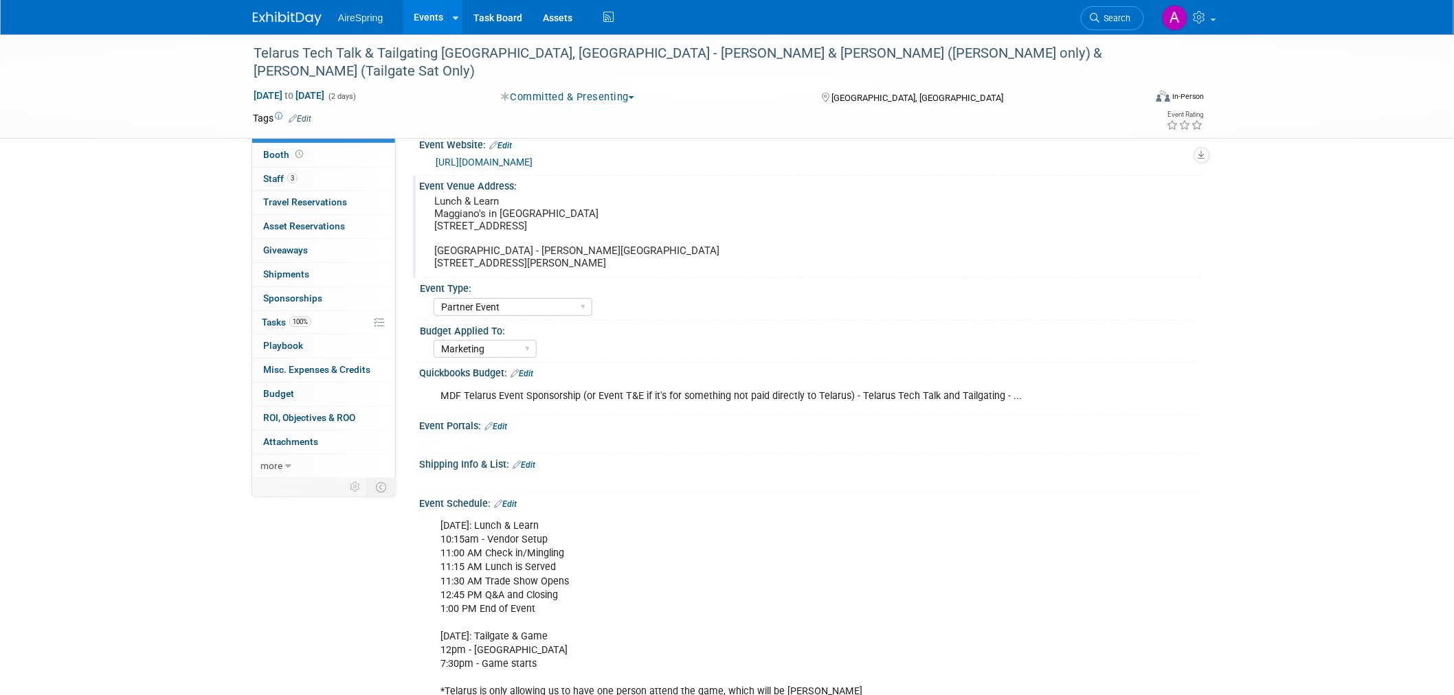
drag, startPoint x: 434, startPoint y: 258, endPoint x: 588, endPoint y: 258, distance: 153.3
click at [588, 258] on pre "Lunch & Learn Maggiano's in [GEOGRAPHIC_DATA] [STREET_ADDRESS] [GEOGRAPHIC_DATA…" at bounding box center [582, 232] width 296 height 74
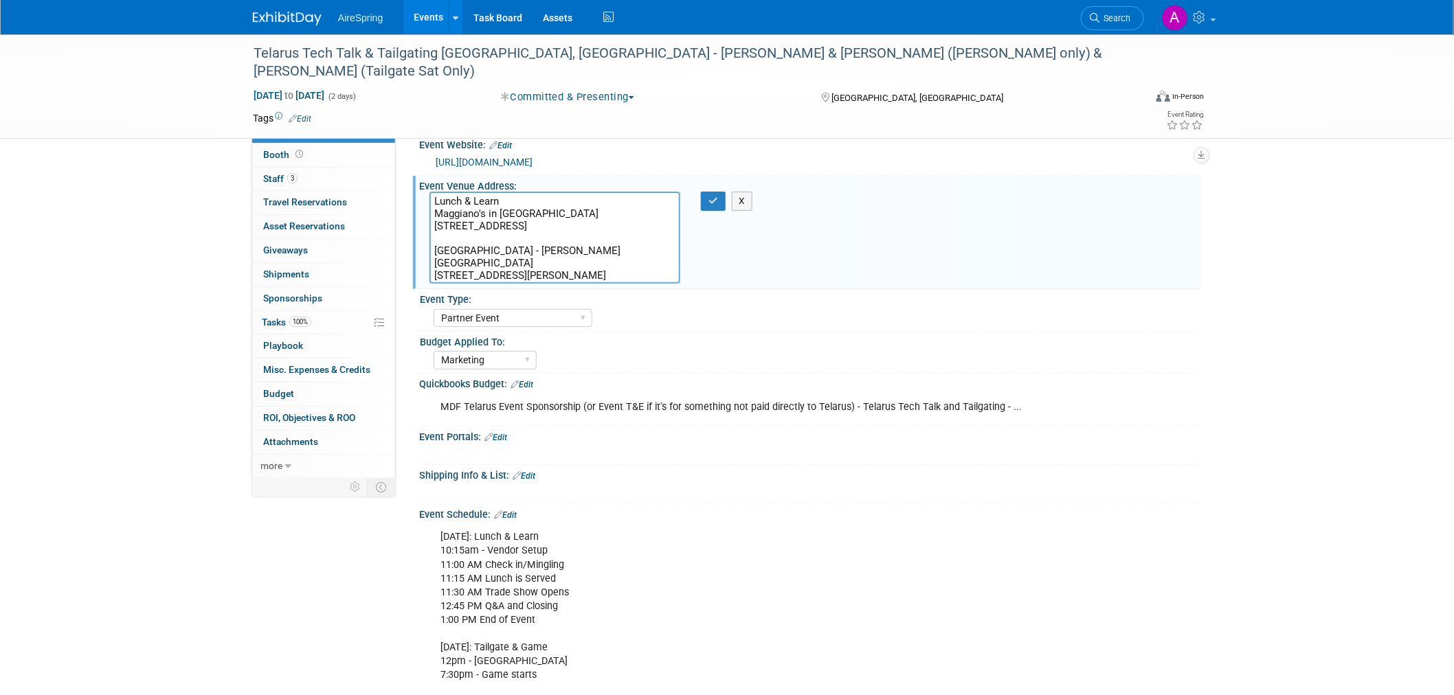
drag, startPoint x: 605, startPoint y: 263, endPoint x: 517, endPoint y: 258, distance: 88.7
click at [517, 258] on textarea "Lunch & Learn Maggiano's in [GEOGRAPHIC_DATA] [STREET_ADDRESS] [GEOGRAPHIC_DATA…" at bounding box center [555, 238] width 251 height 92
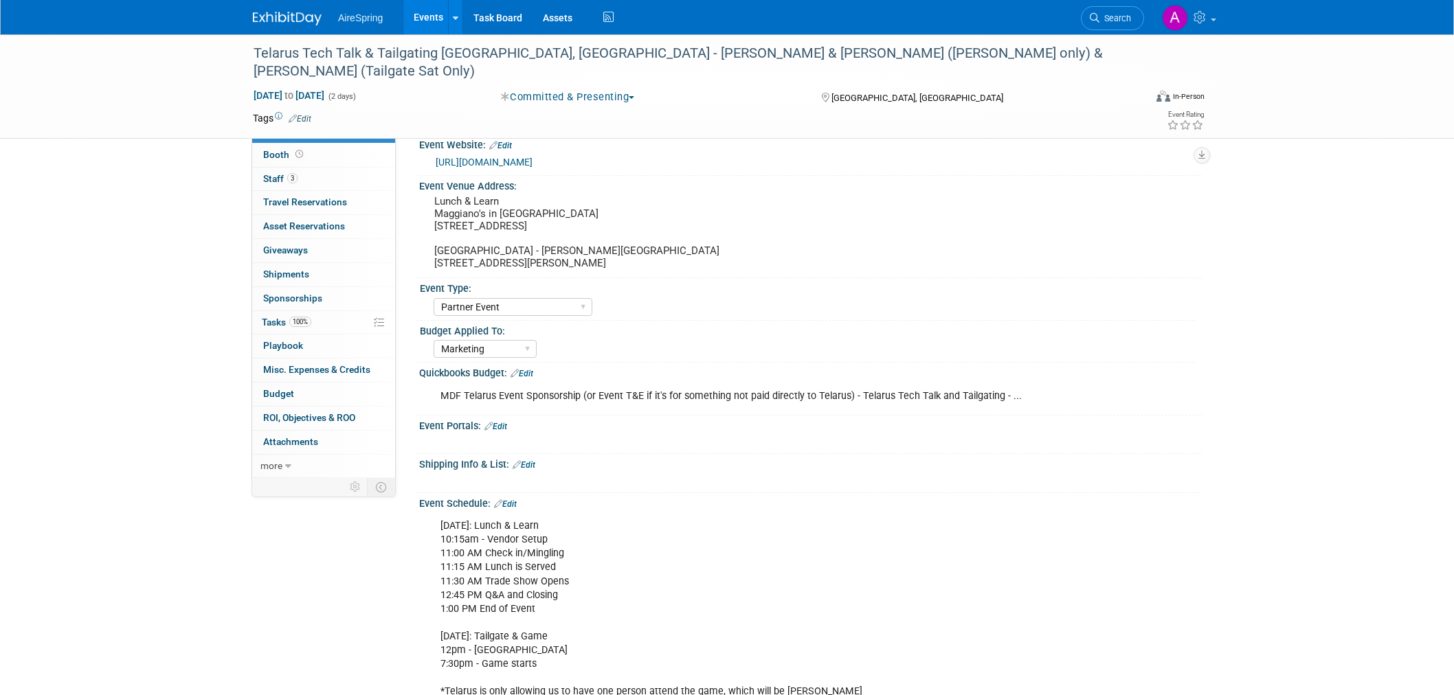
select select "Partner Event"
select select "Marketing"
